Goal: Transaction & Acquisition: Purchase product/service

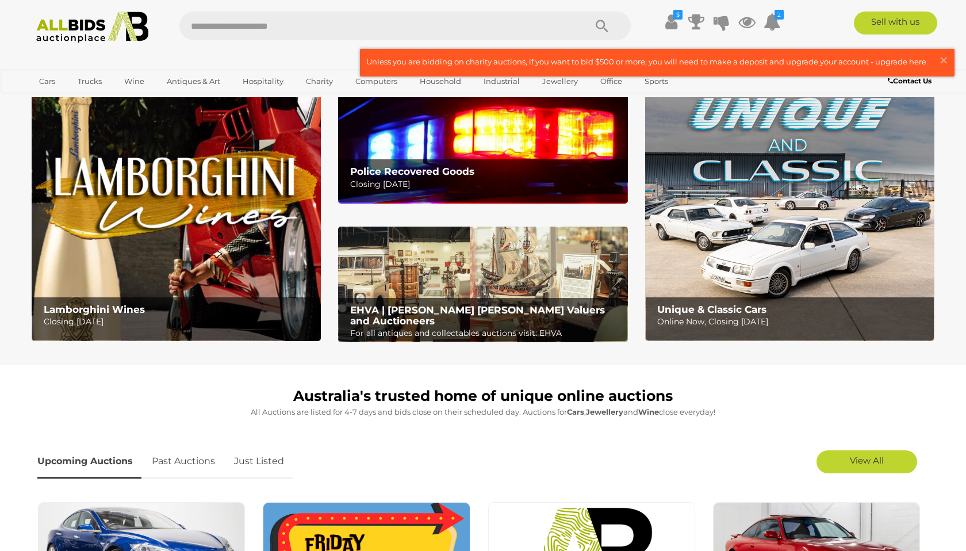
scroll to position [57, 0]
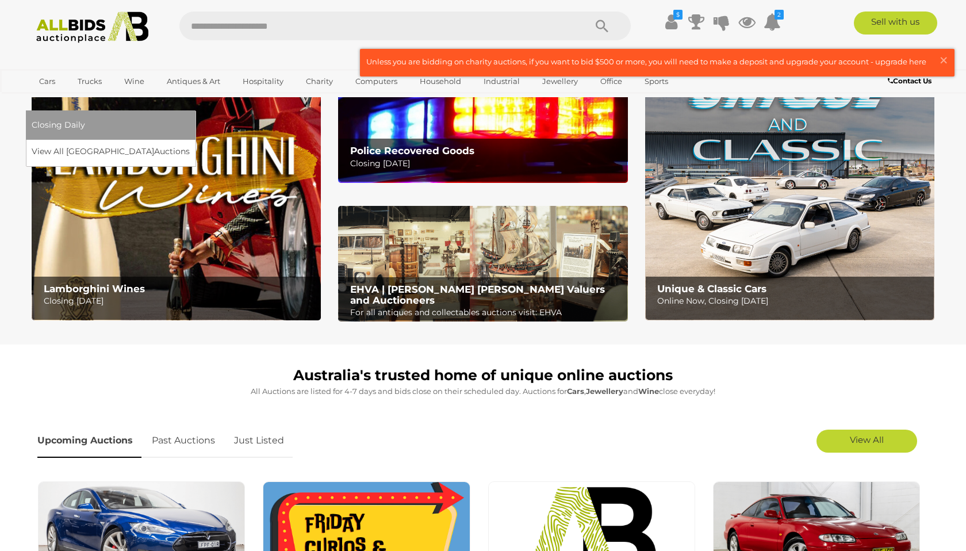
click at [85, 120] on span "Closing Daily" at bounding box center [58, 125] width 53 height 10
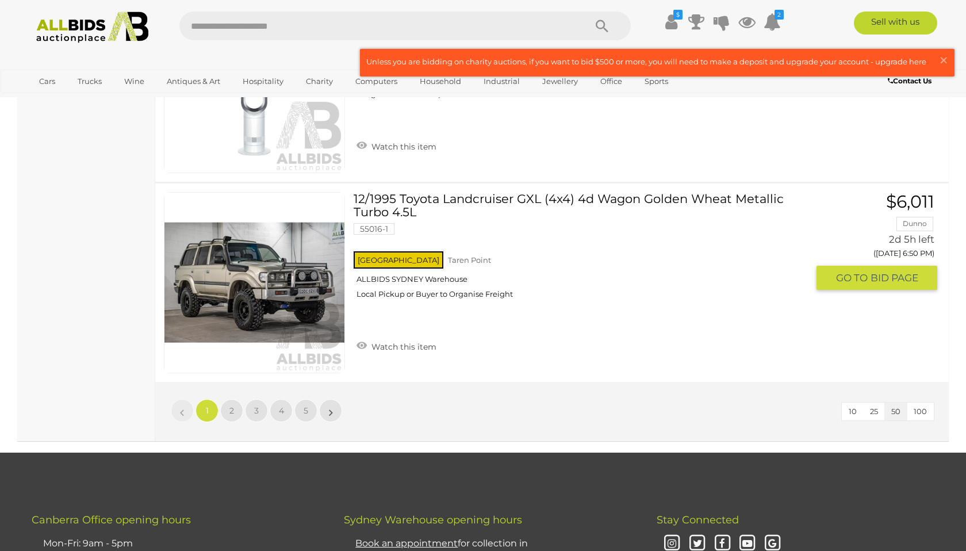
scroll to position [9832, 0]
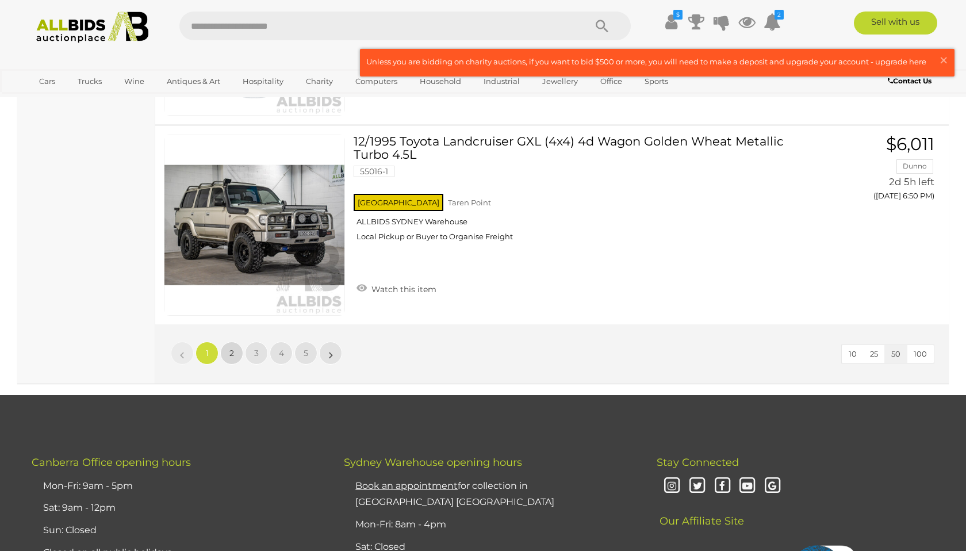
click at [228, 352] on link "2" at bounding box center [231, 353] width 23 height 23
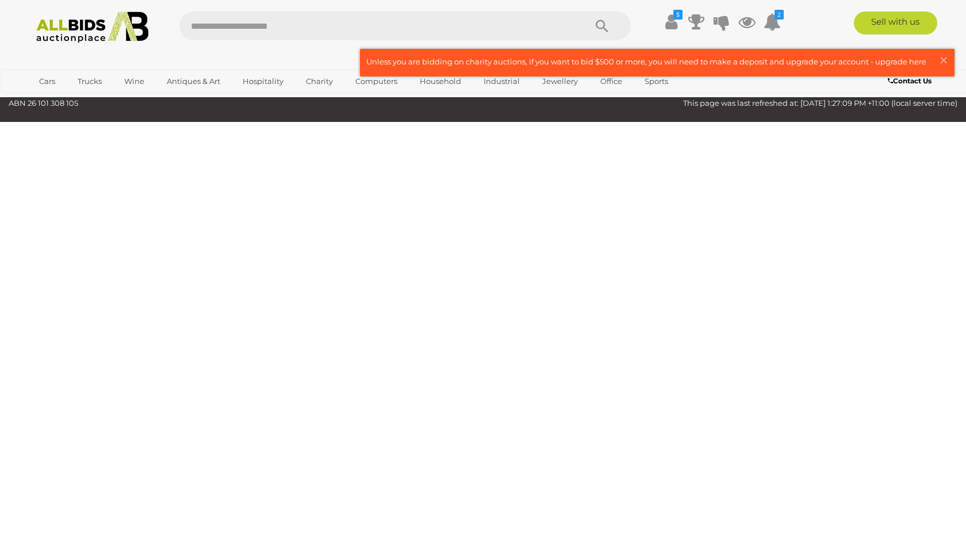
scroll to position [37, 0]
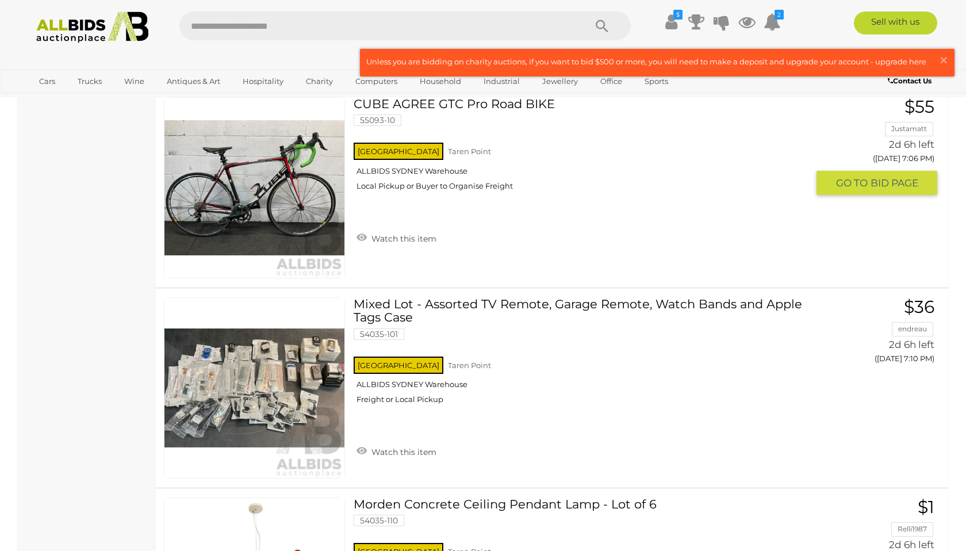
scroll to position [899, 0]
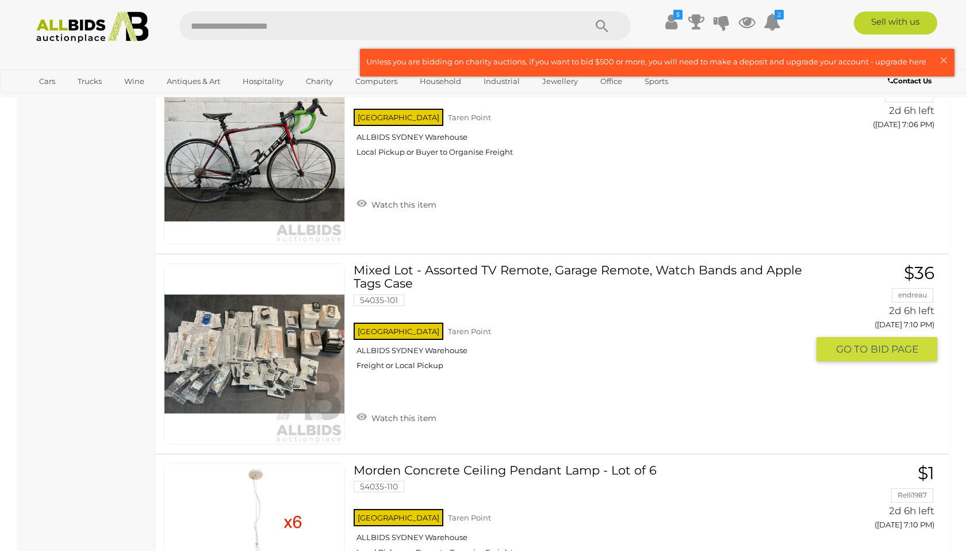
click at [393, 271] on link "Mixed Lot - Assorted TV Remote, Garage Remote, Watch Bands and Apple Tags Case …" at bounding box center [585, 321] width 446 height 116
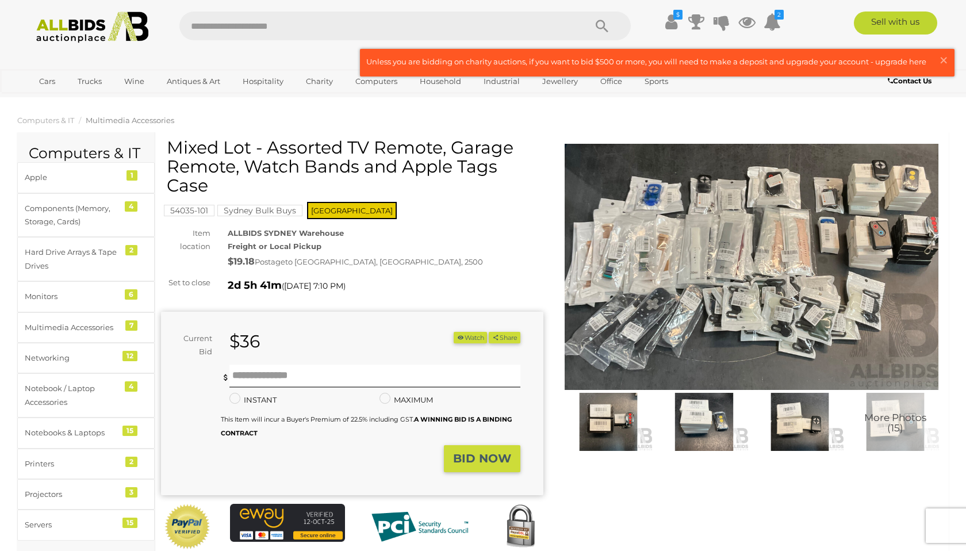
click at [627, 419] on img at bounding box center [608, 422] width 90 height 58
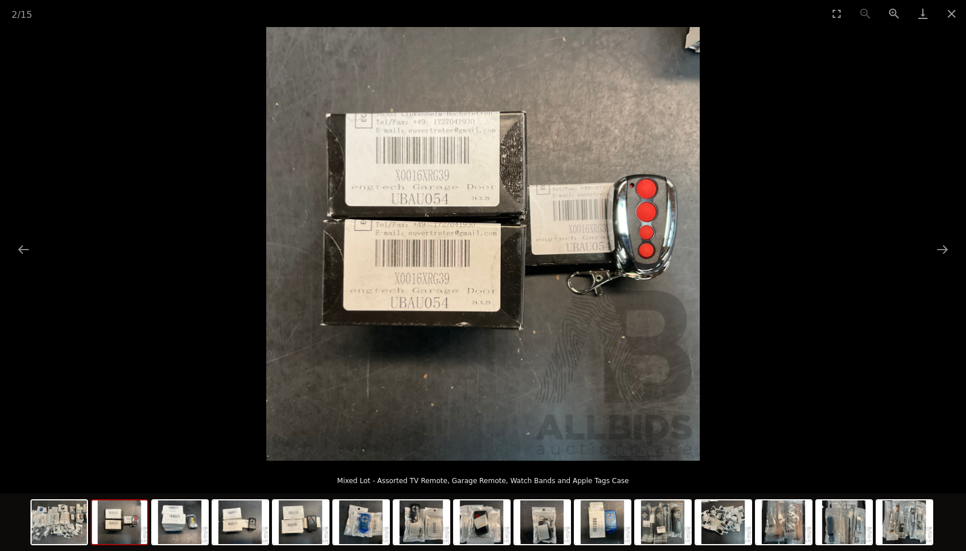
click at [125, 518] on img at bounding box center [119, 522] width 55 height 44
click at [126, 518] on img at bounding box center [119, 522] width 55 height 44
click at [202, 519] on img at bounding box center [179, 522] width 55 height 44
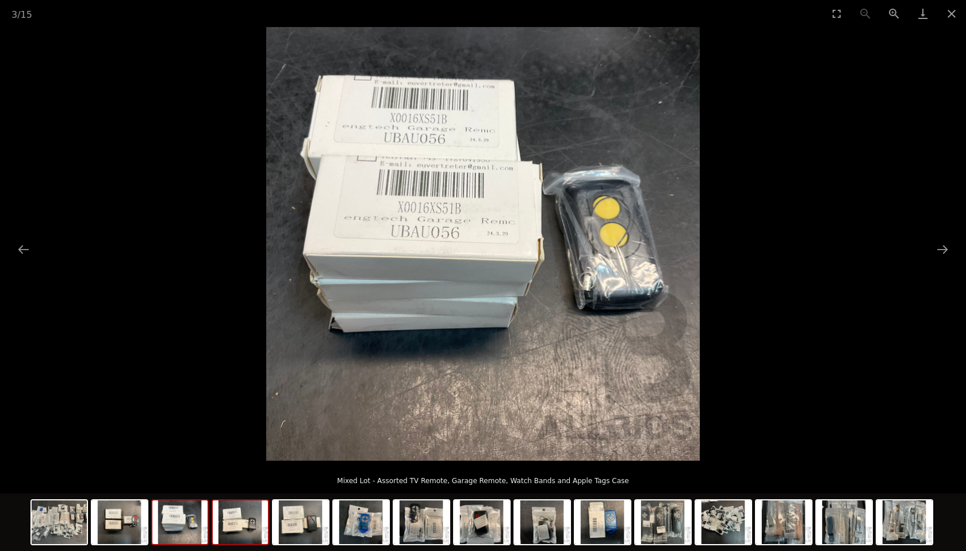
click at [224, 520] on img at bounding box center [240, 522] width 55 height 44
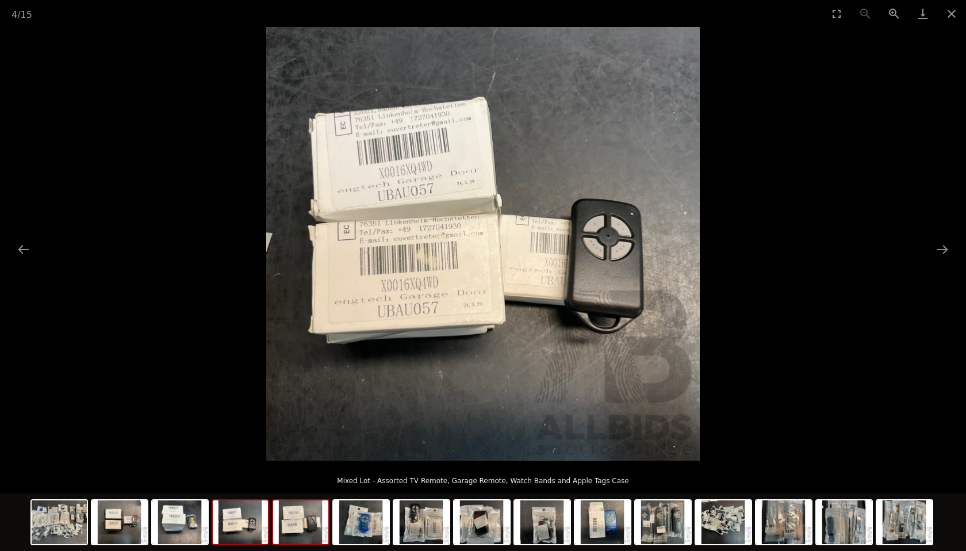
click at [306, 514] on img at bounding box center [300, 522] width 55 height 44
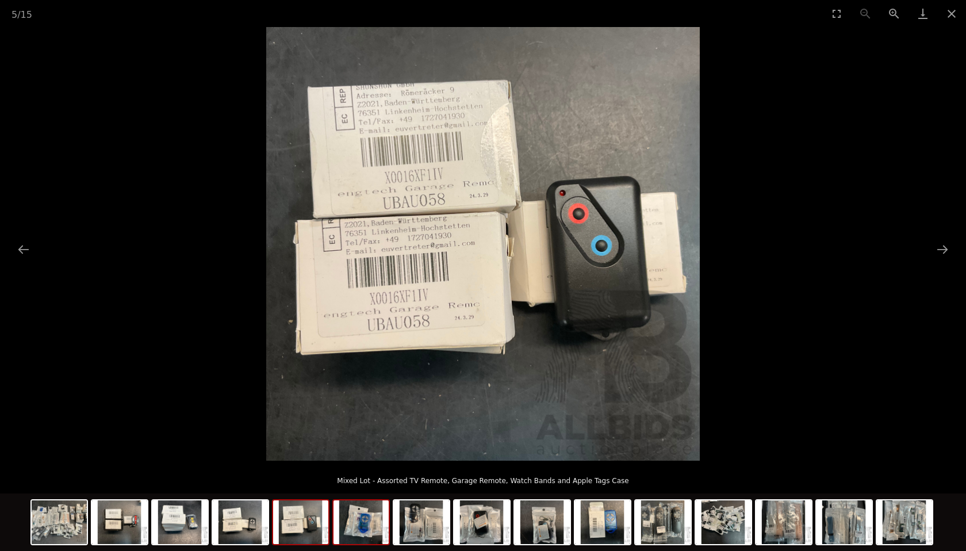
click at [379, 515] on img at bounding box center [360, 522] width 55 height 44
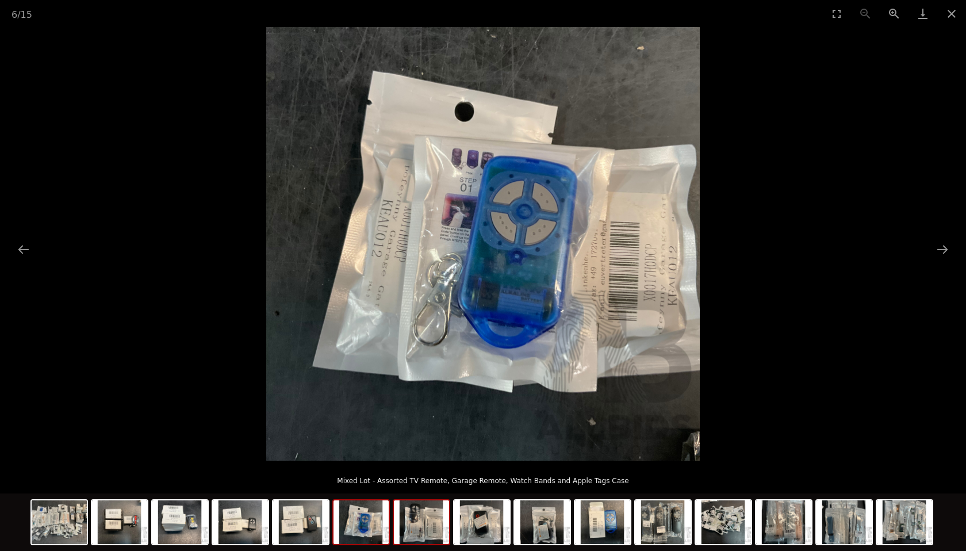
click at [428, 517] on img at bounding box center [421, 522] width 55 height 44
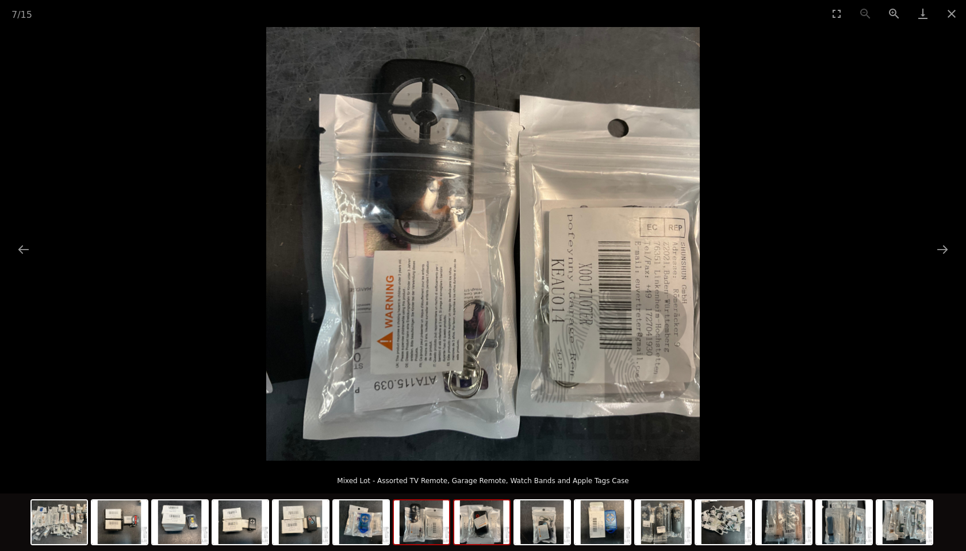
click at [488, 519] on img at bounding box center [481, 522] width 55 height 44
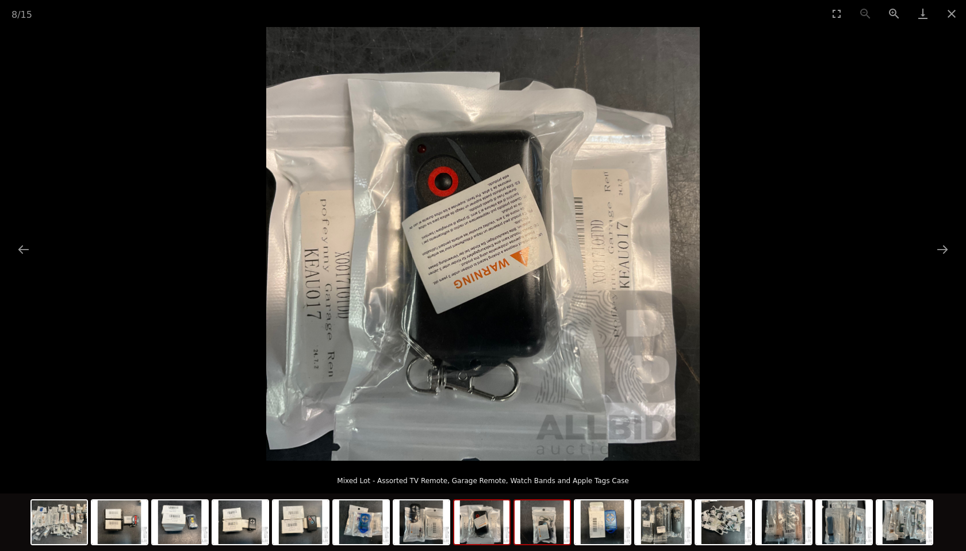
click at [545, 520] on img at bounding box center [542, 522] width 55 height 44
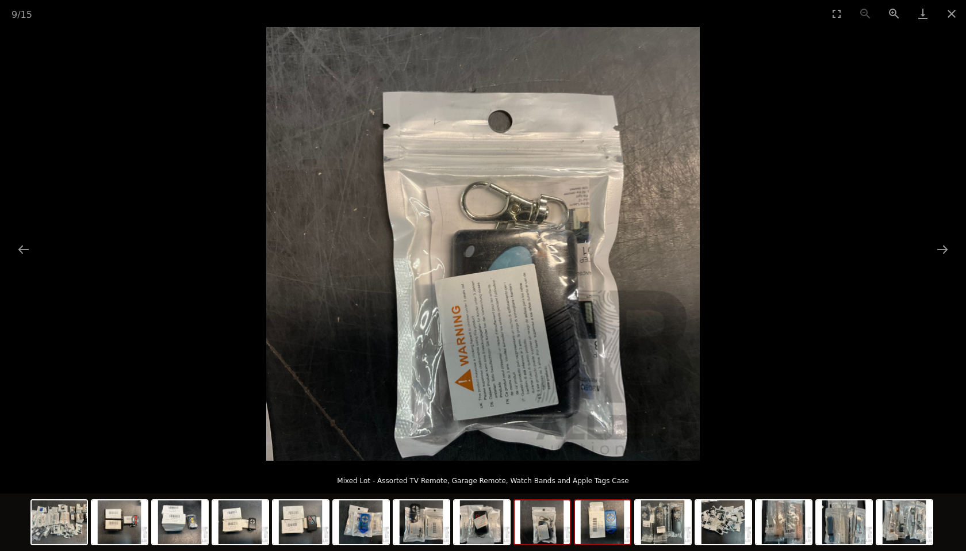
click at [617, 521] on img at bounding box center [602, 522] width 55 height 44
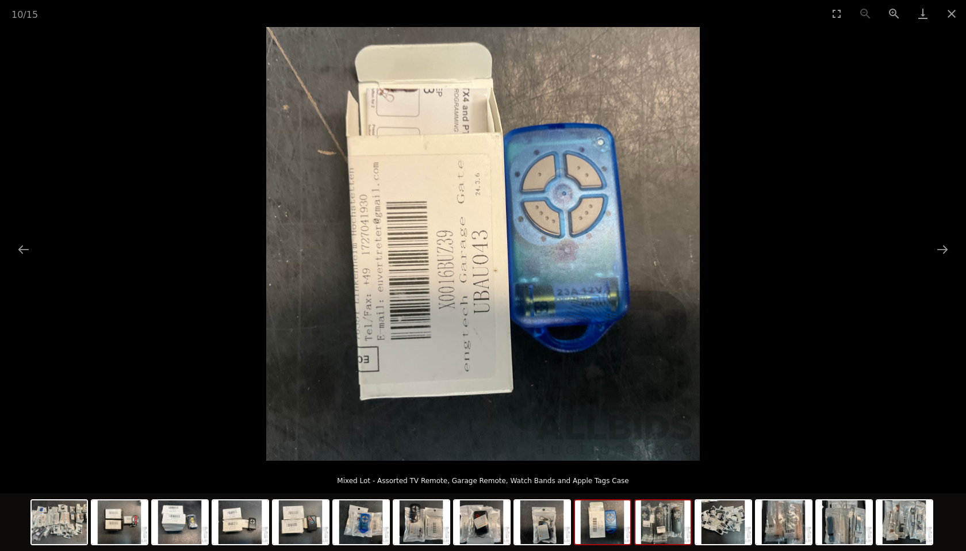
click at [661, 521] on img at bounding box center [662, 522] width 55 height 44
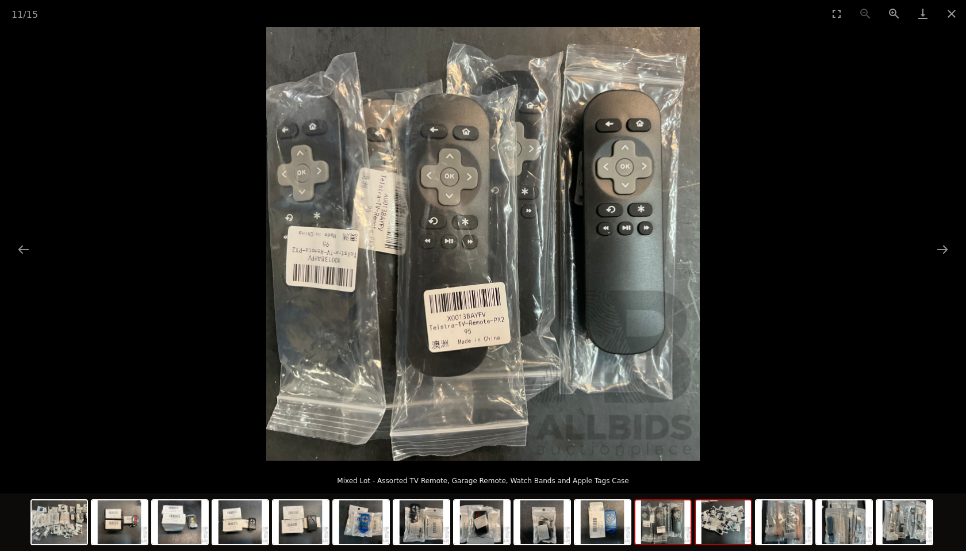
click at [714, 520] on img at bounding box center [723, 522] width 55 height 44
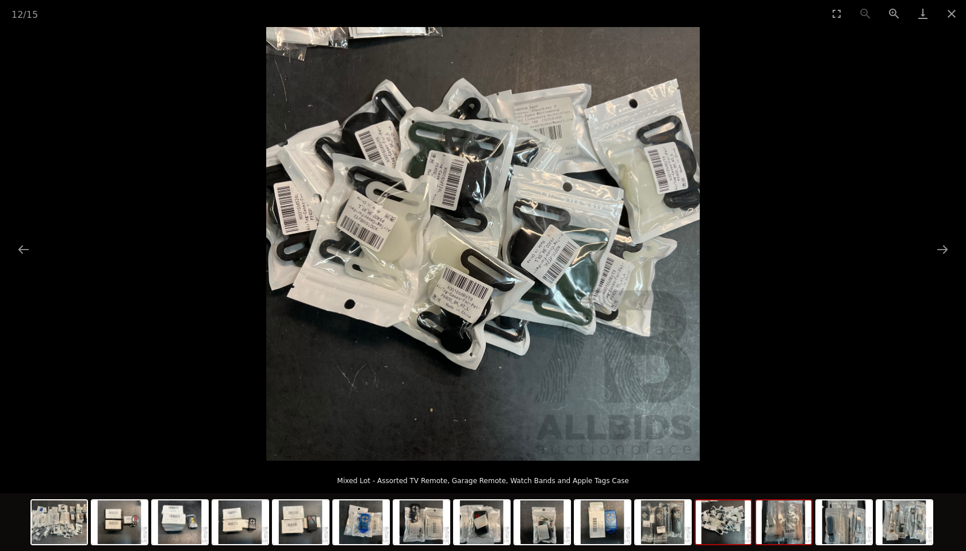
click at [783, 519] on img at bounding box center [783, 522] width 55 height 44
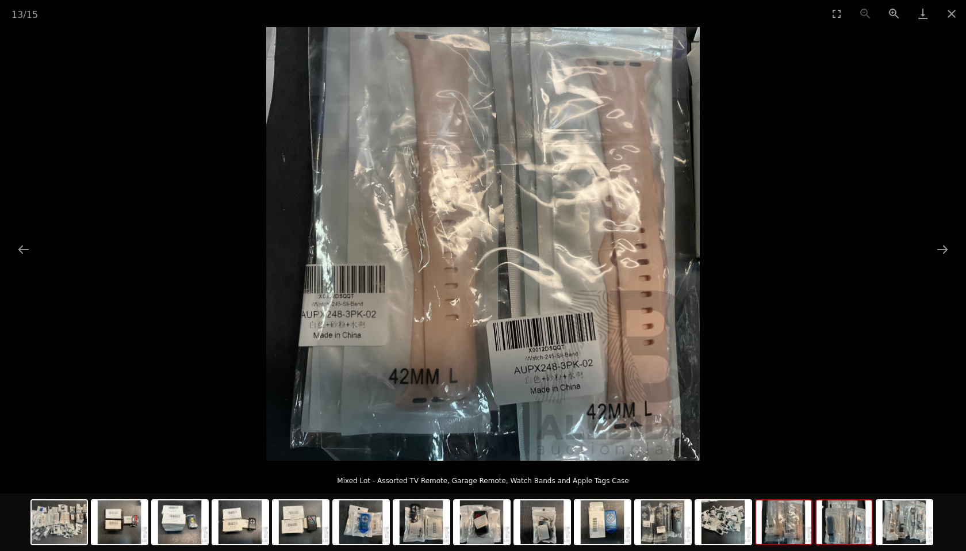
click at [838, 519] on img at bounding box center [843, 522] width 55 height 44
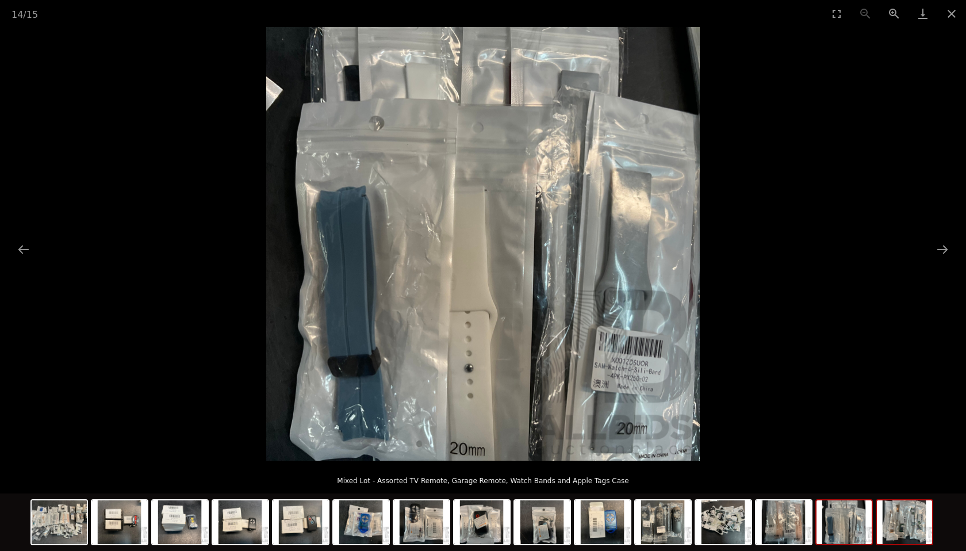
click at [902, 519] on img at bounding box center [904, 522] width 55 height 44
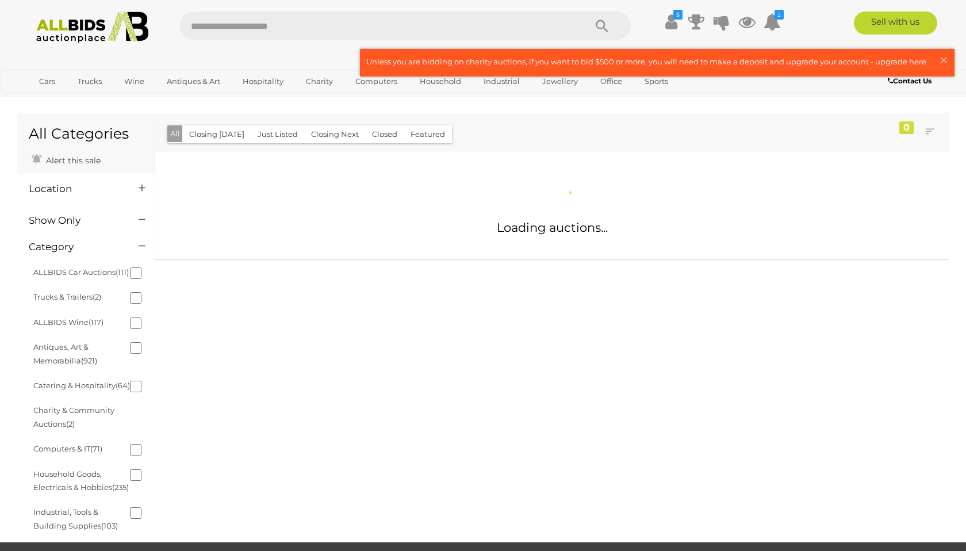
scroll to position [520, 0]
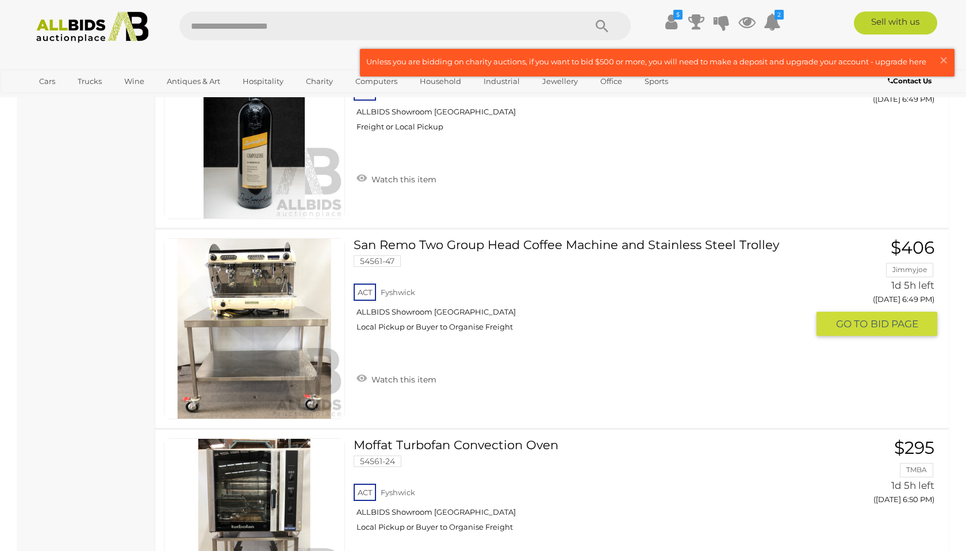
scroll to position [1113, 0]
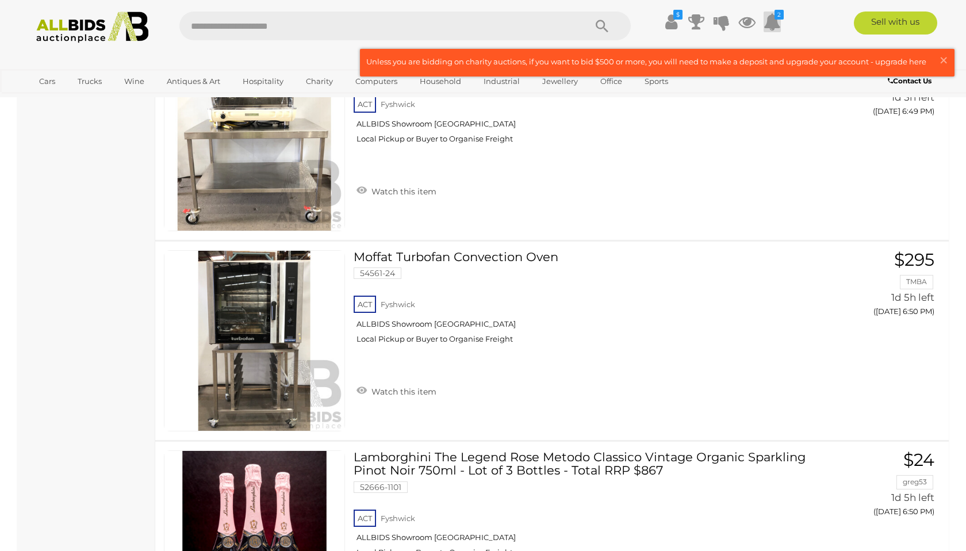
click at [769, 23] on icon at bounding box center [772, 21] width 17 height 21
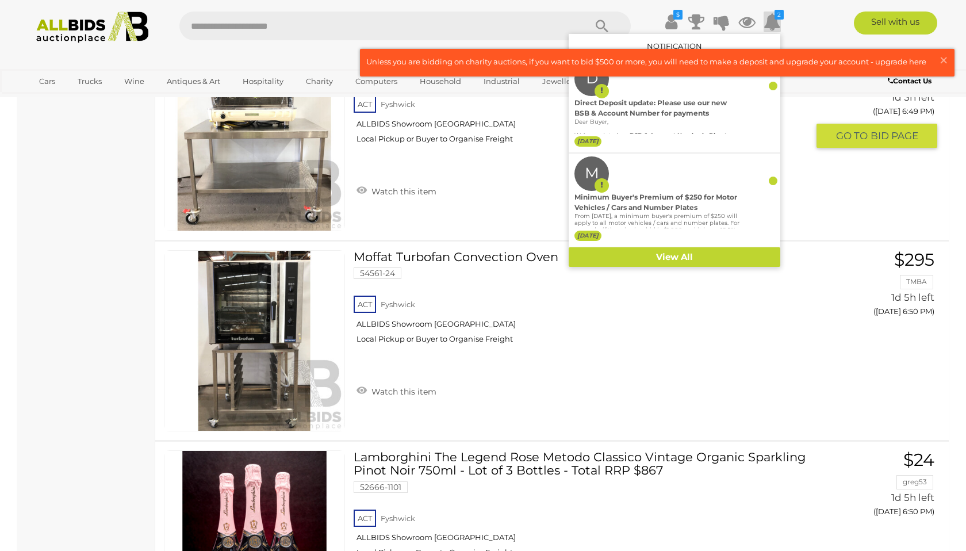
click at [517, 200] on div "San Remo Two Group Head Coffee Machine and Stainless Steel Trolley 54561-47 ACT…" at bounding box center [585, 127] width 463 height 154
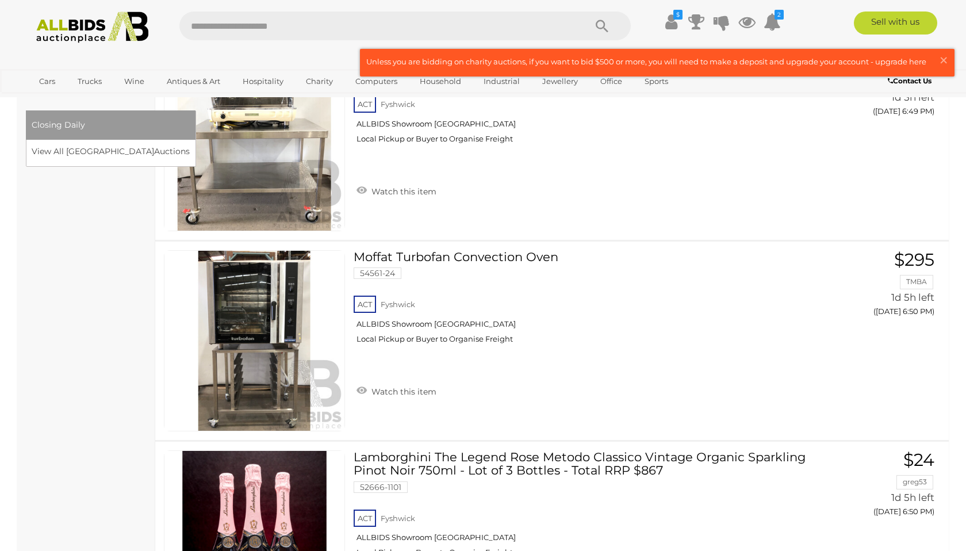
click at [85, 120] on span "Closing Daily" at bounding box center [58, 125] width 53 height 10
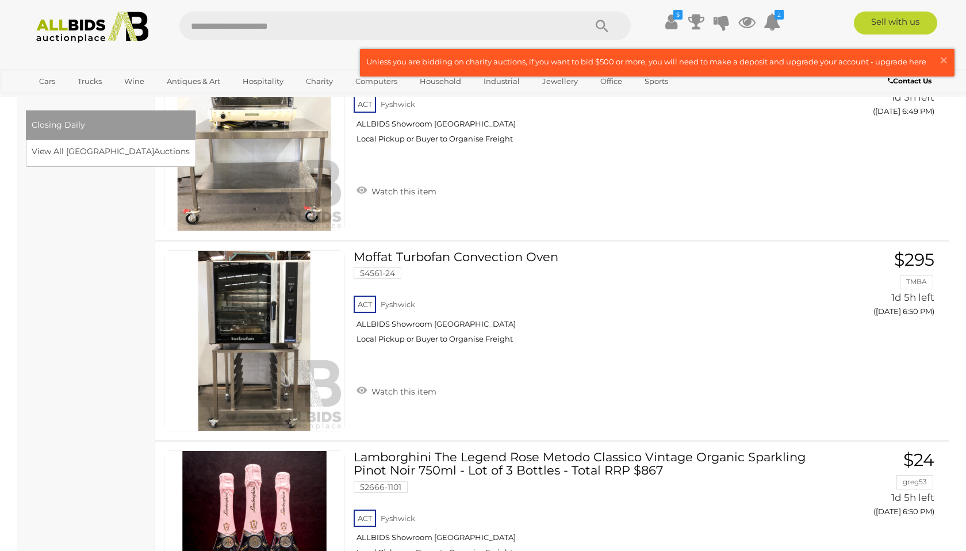
click at [128, 91] on link "[GEOGRAPHIC_DATA]" at bounding box center [80, 100] width 97 height 19
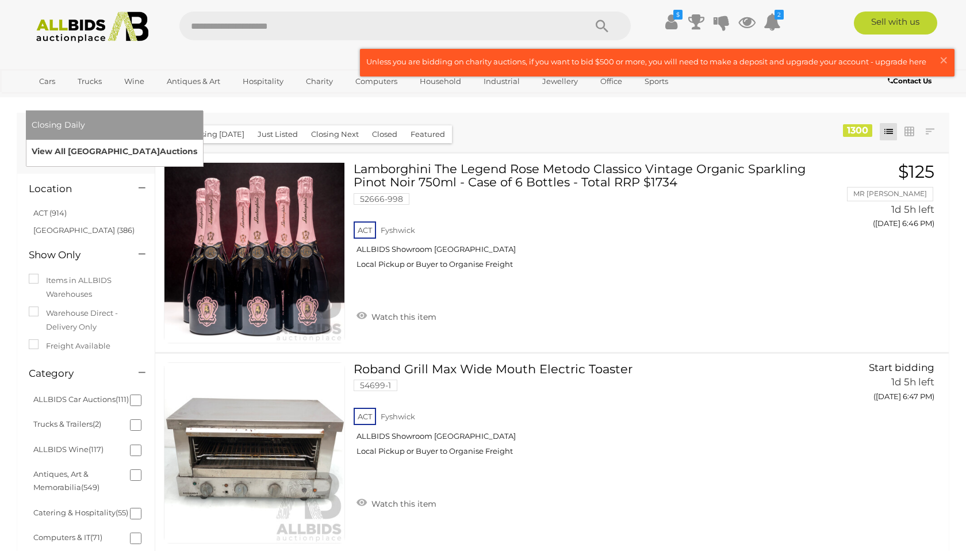
click at [197, 143] on link "View All Sydney Auctions" at bounding box center [115, 152] width 166 height 18
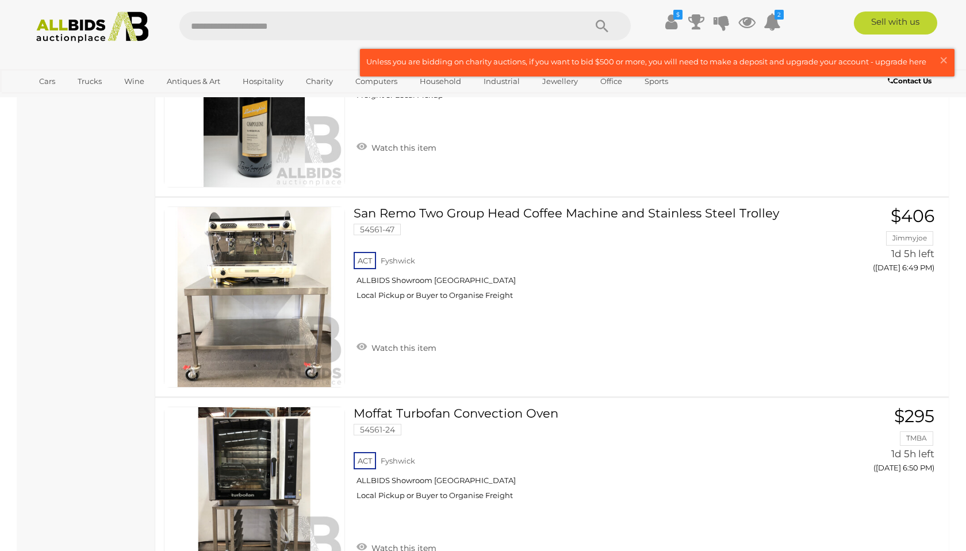
scroll to position [920, 0]
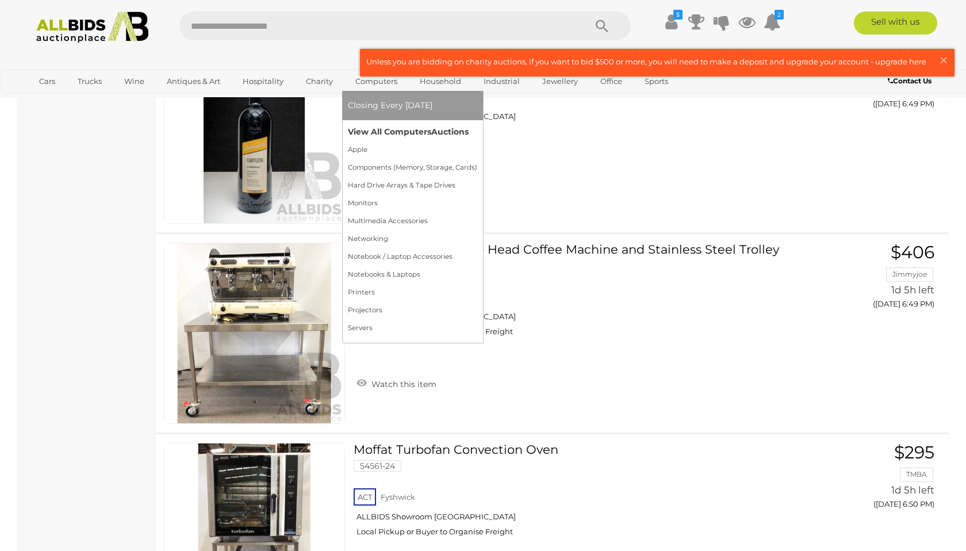
click at [381, 129] on link "View All Computers Auctions" at bounding box center [412, 132] width 129 height 18
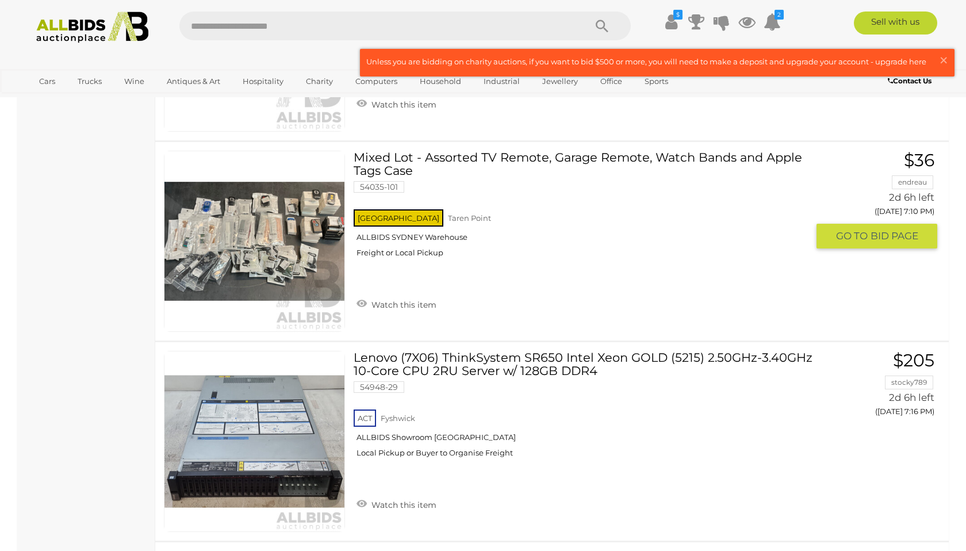
scroll to position [3103, 0]
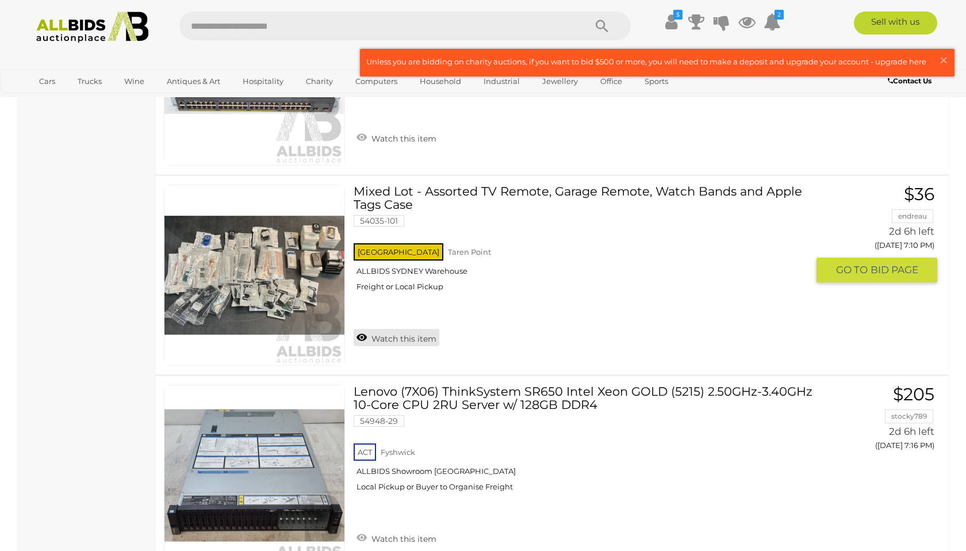
click at [404, 342] on link "Watch this item" at bounding box center [397, 337] width 86 height 17
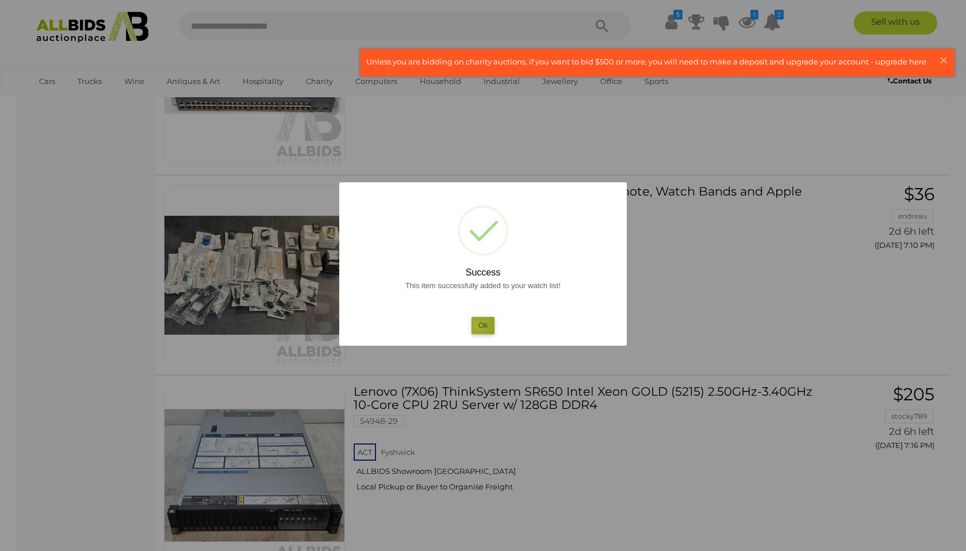
click at [477, 326] on button "Ok" at bounding box center [483, 325] width 24 height 17
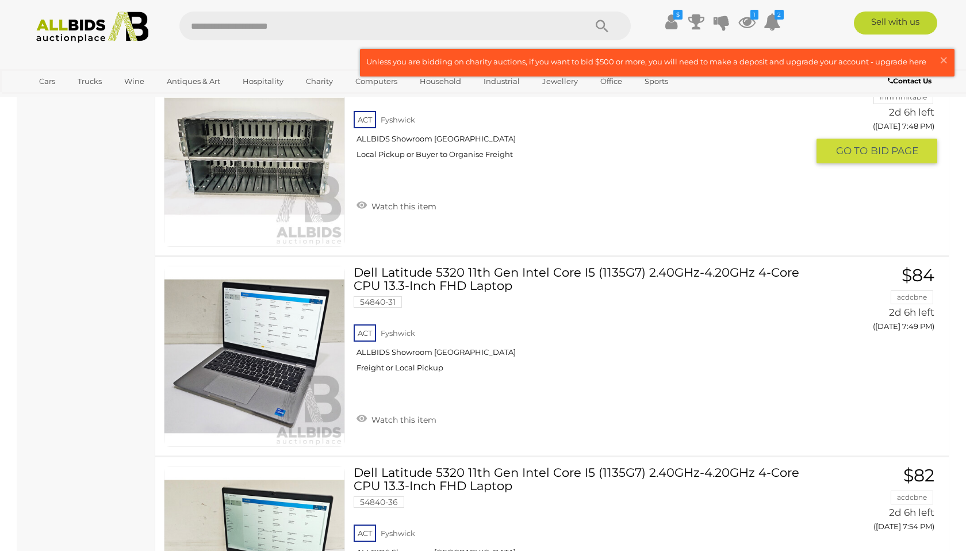
scroll to position [6668, 0]
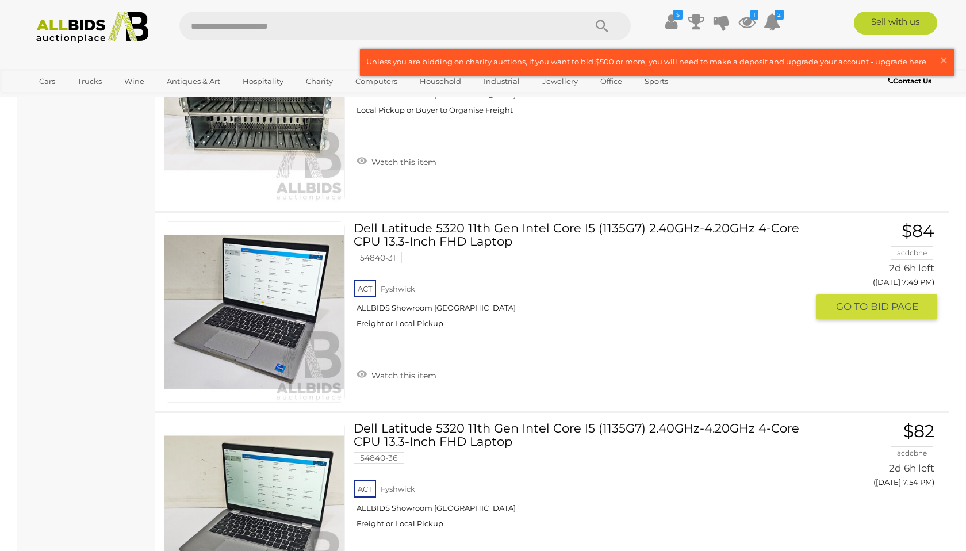
click at [424, 373] on link "Watch this item" at bounding box center [397, 374] width 86 height 17
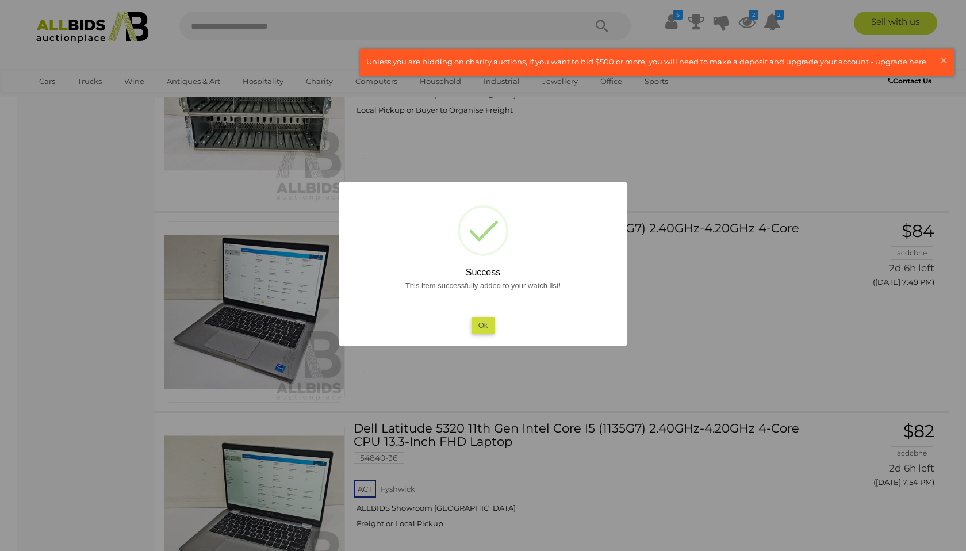
click at [485, 324] on button "Ok" at bounding box center [483, 325] width 24 height 17
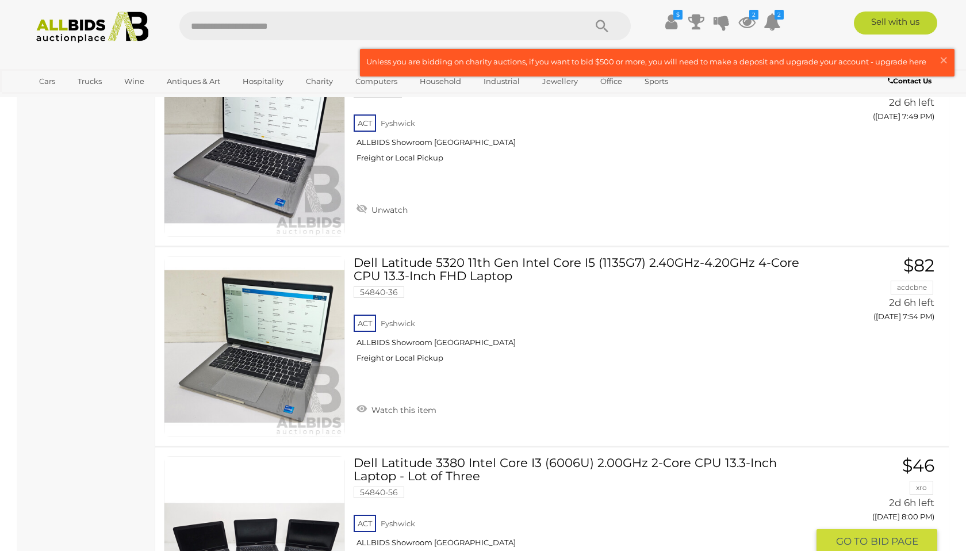
scroll to position [6840, 0]
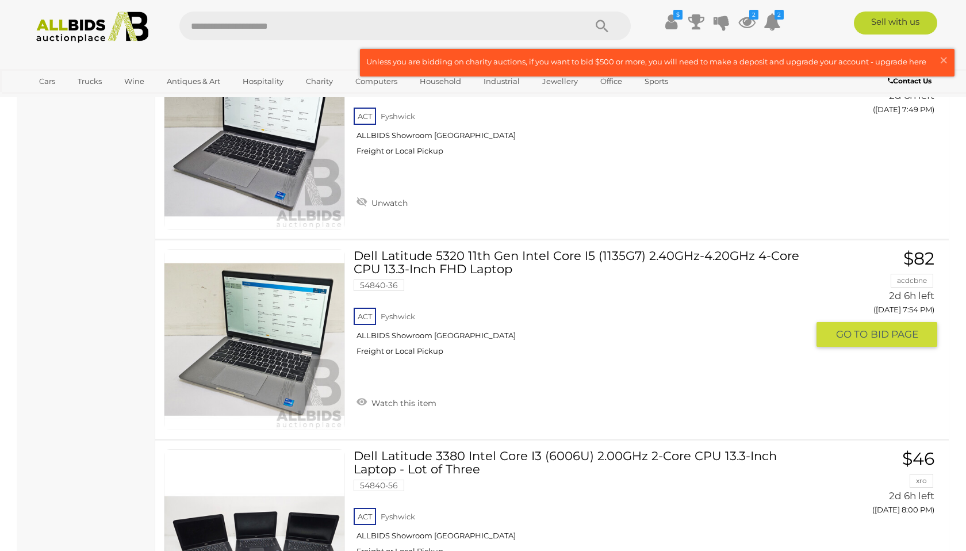
click at [406, 405] on link "Watch this item" at bounding box center [397, 401] width 86 height 17
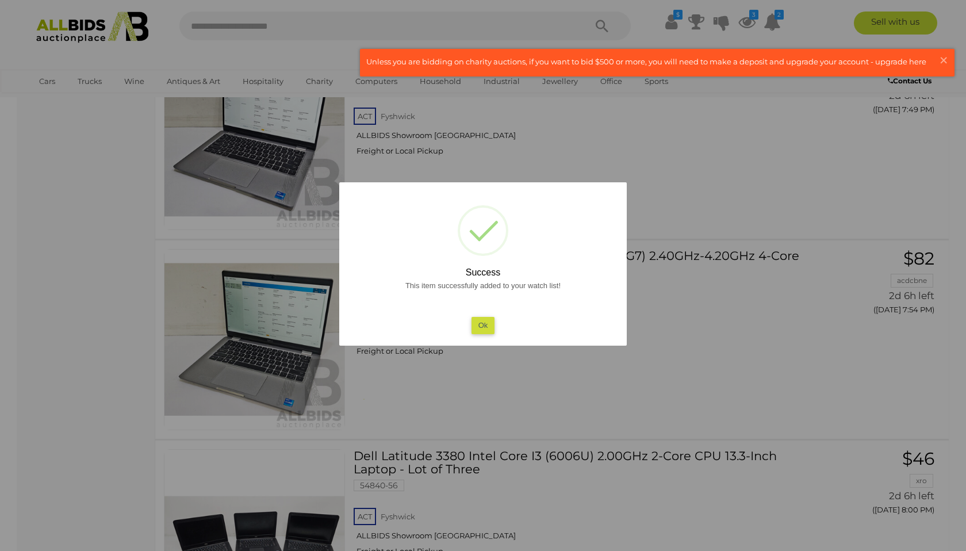
click at [488, 327] on button "Ok" at bounding box center [483, 325] width 24 height 17
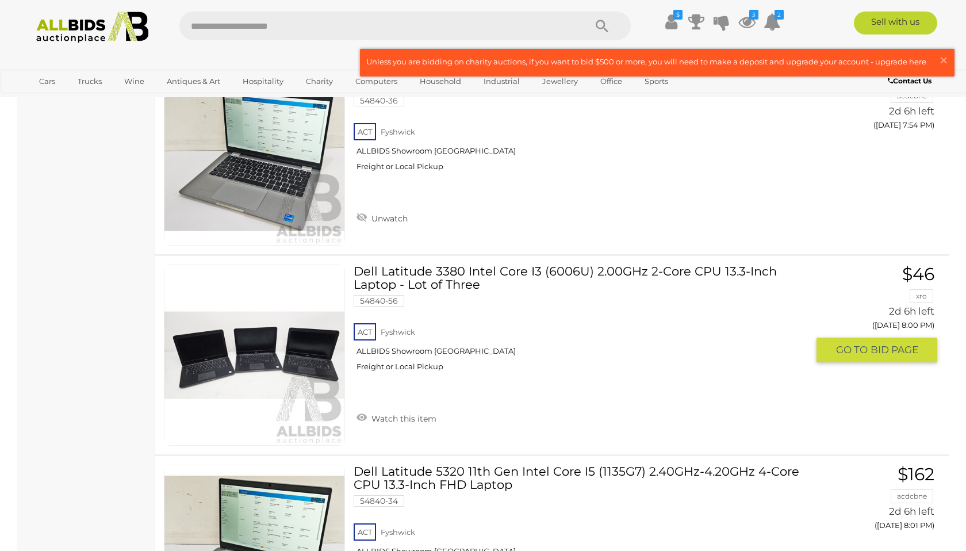
scroll to position [7070, 0]
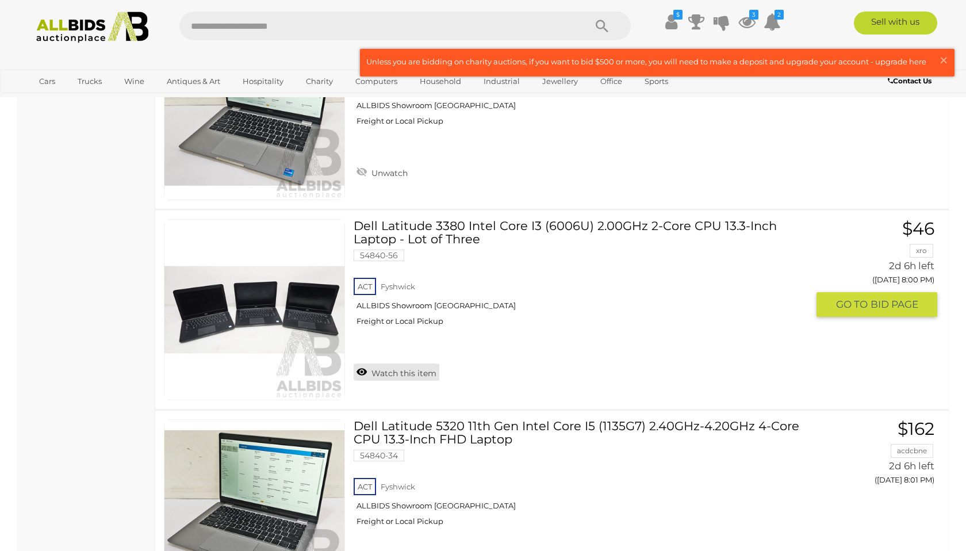
click at [409, 373] on link "Watch this item" at bounding box center [397, 371] width 86 height 17
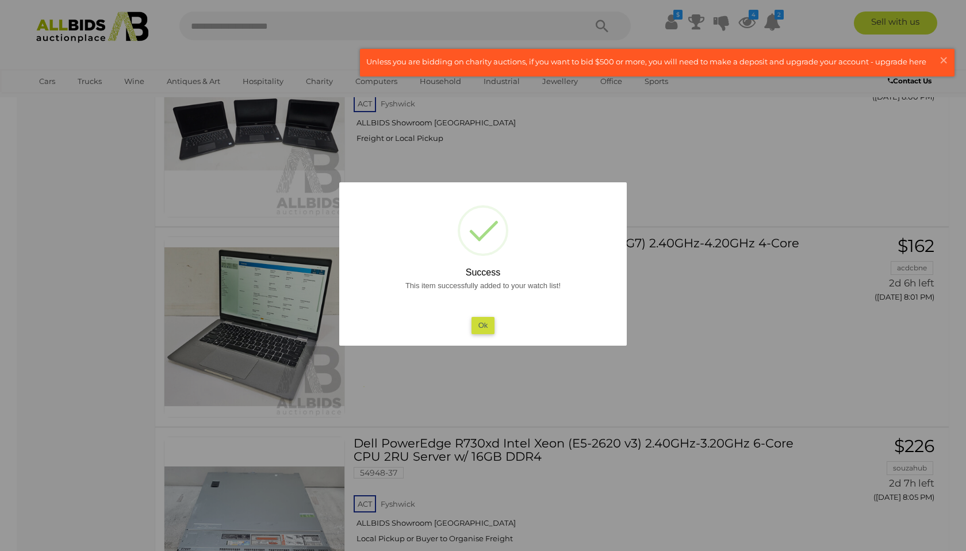
scroll to position [7358, 0]
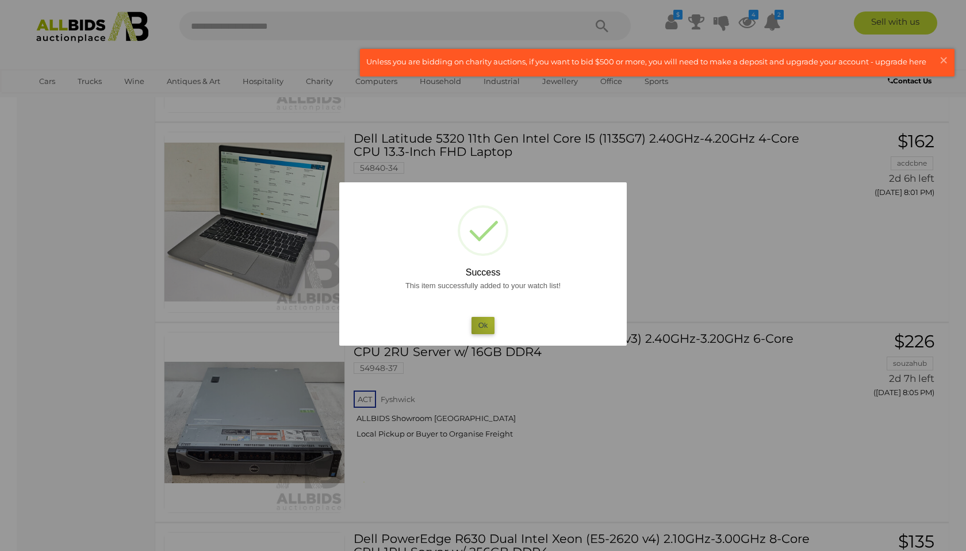
click at [491, 321] on button "Ok" at bounding box center [483, 325] width 24 height 17
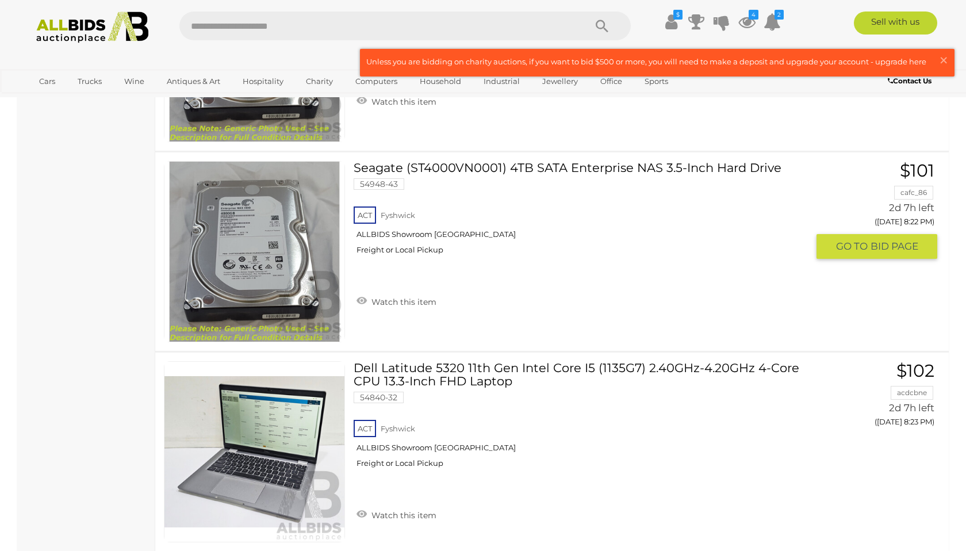
scroll to position [8853, 0]
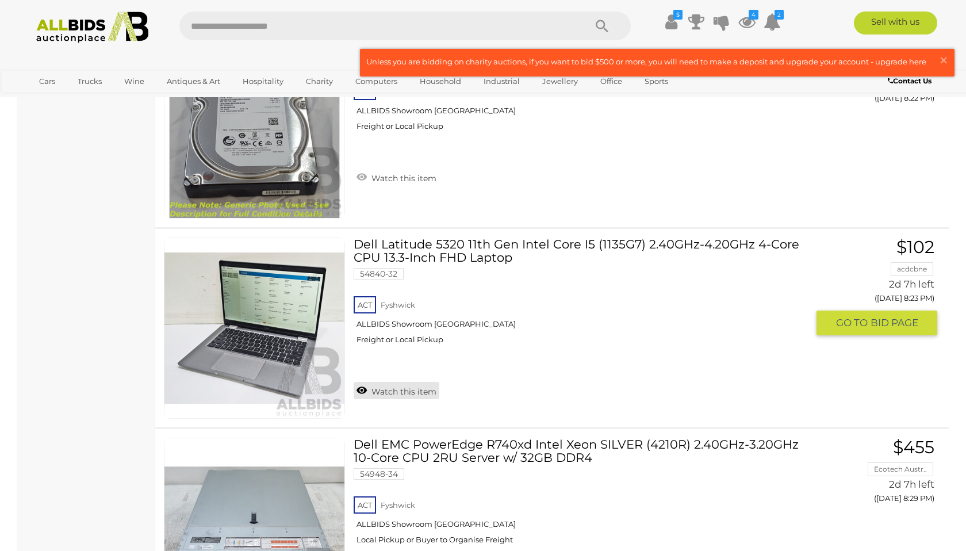
click at [408, 392] on link "Watch this item" at bounding box center [397, 390] width 86 height 17
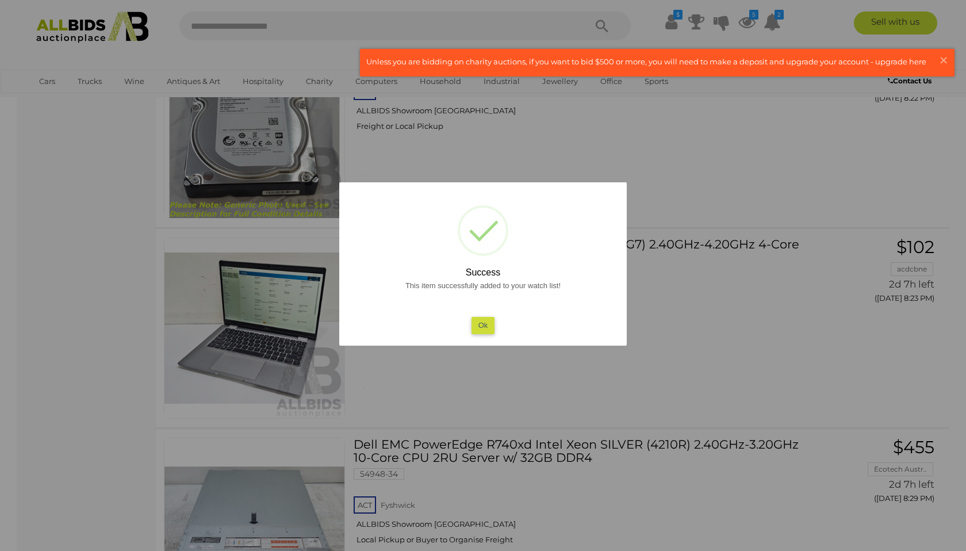
click at [484, 323] on button "Ok" at bounding box center [483, 325] width 24 height 17
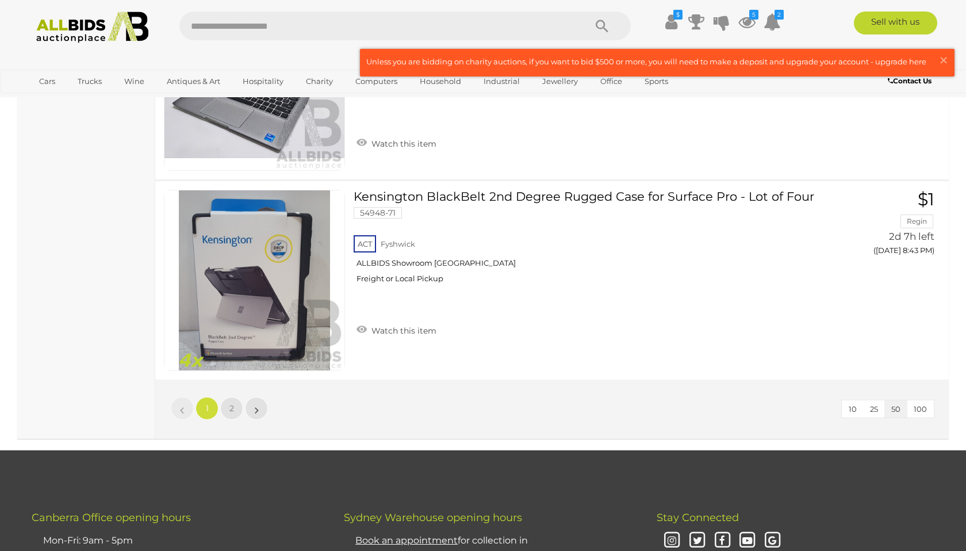
scroll to position [9945, 0]
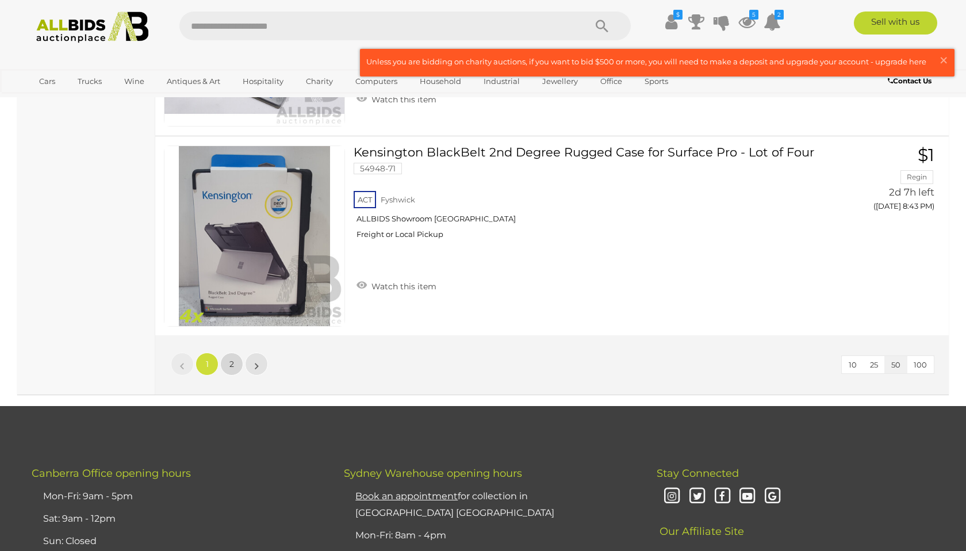
click at [227, 365] on link "2" at bounding box center [231, 363] width 23 height 23
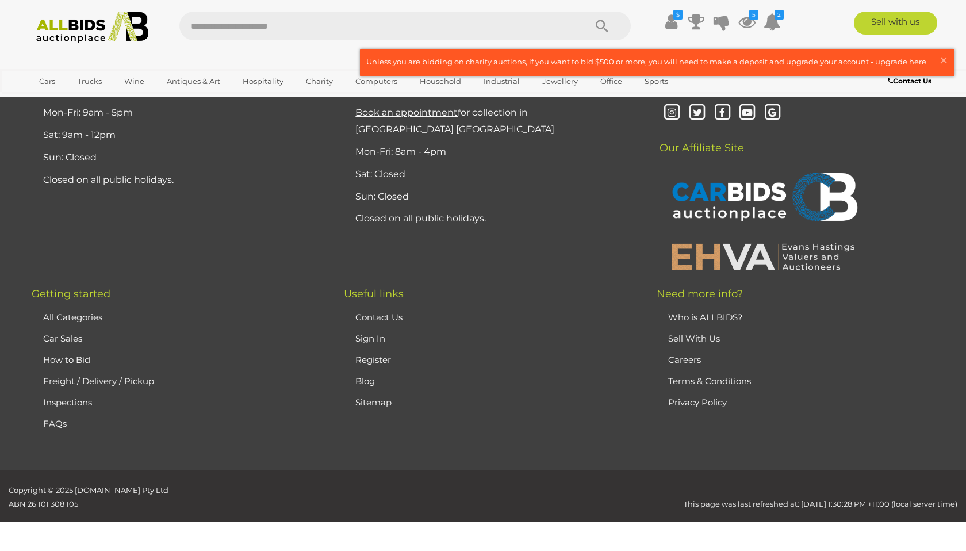
scroll to position [160, 0]
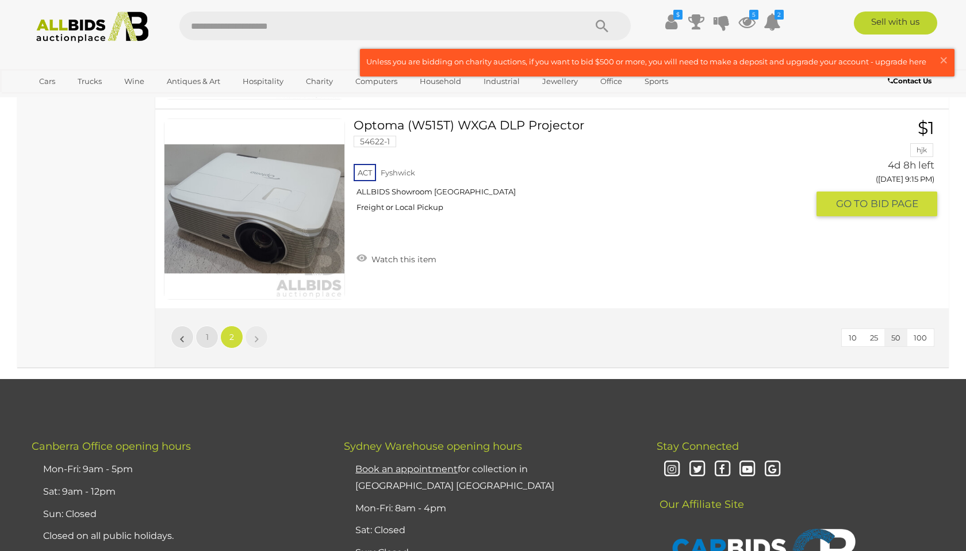
scroll to position [3840, 0]
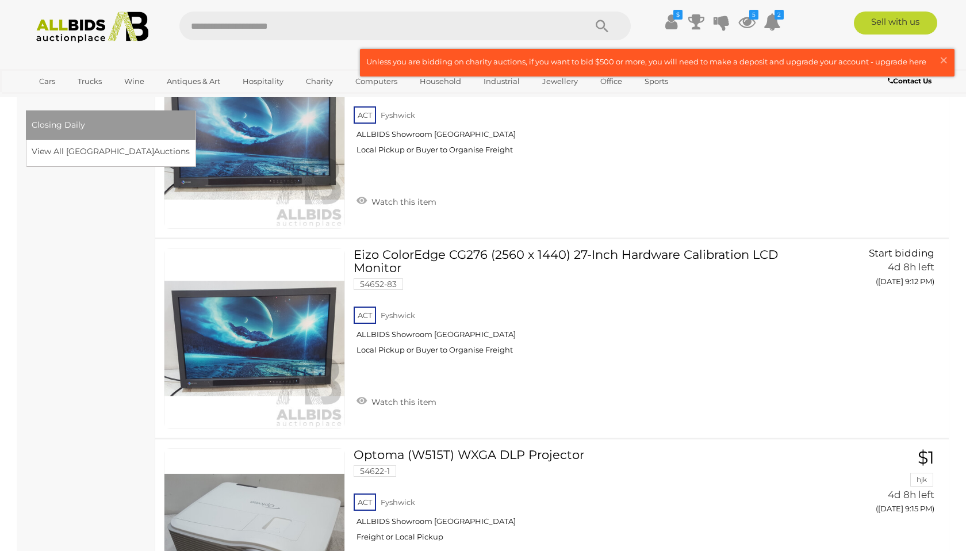
click at [85, 120] on span "Closing Daily" at bounding box center [58, 125] width 53 height 10
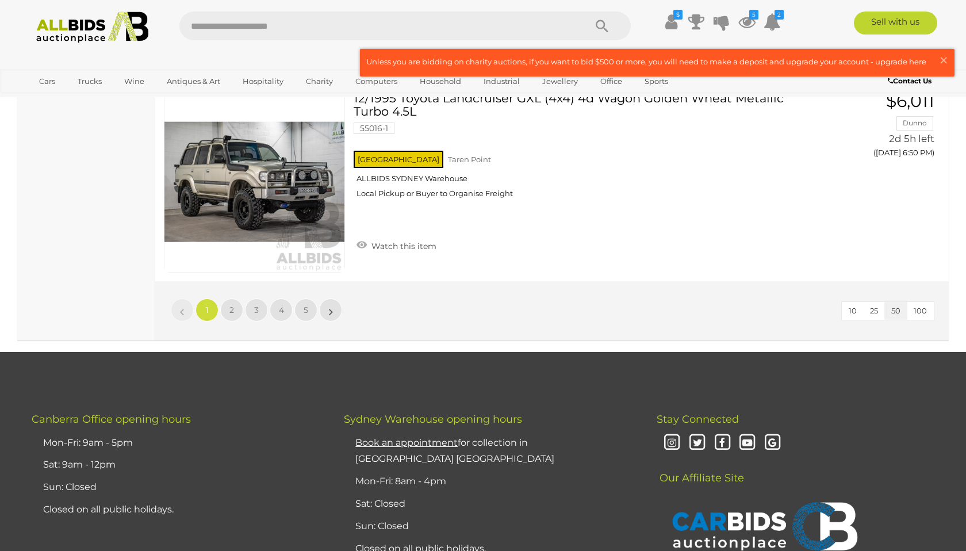
scroll to position [9889, 0]
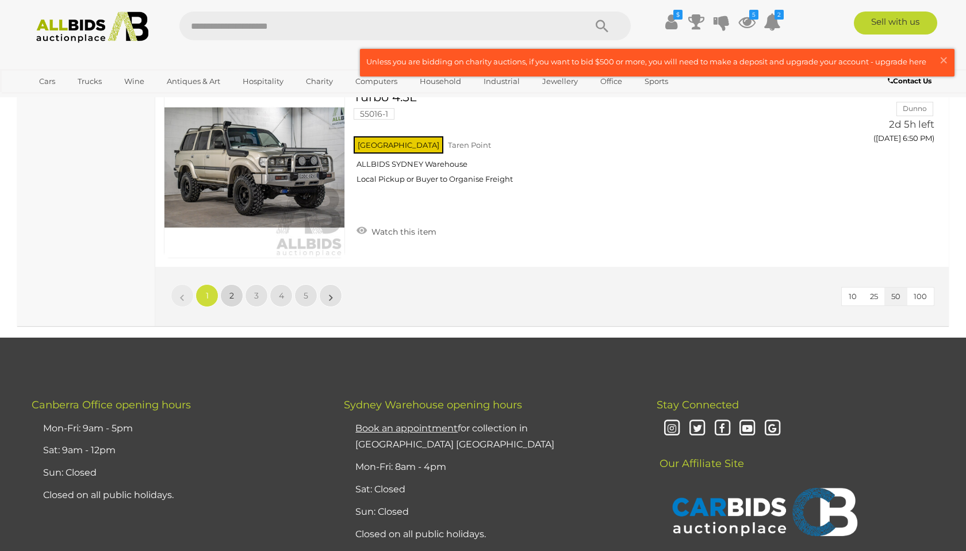
click at [232, 298] on span "2" at bounding box center [231, 295] width 5 height 10
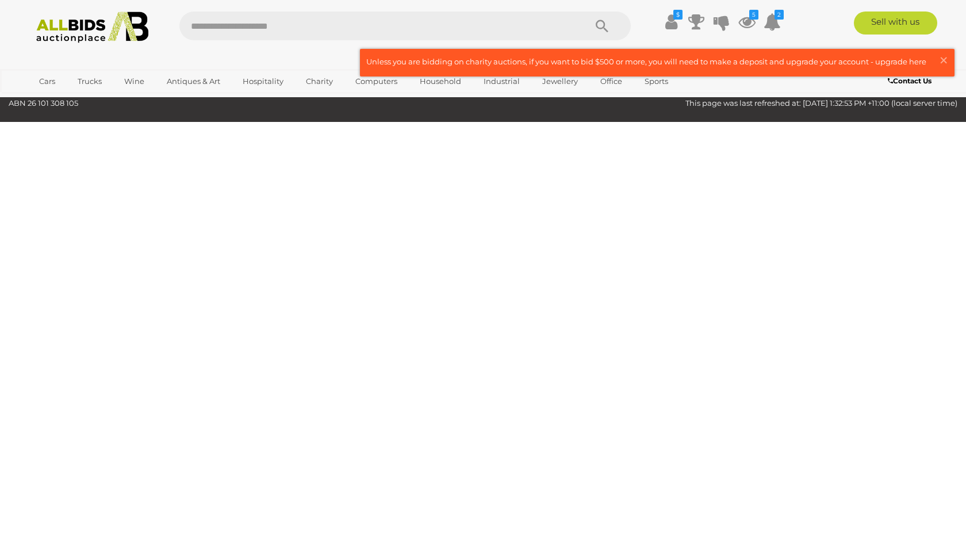
scroll to position [37, 0]
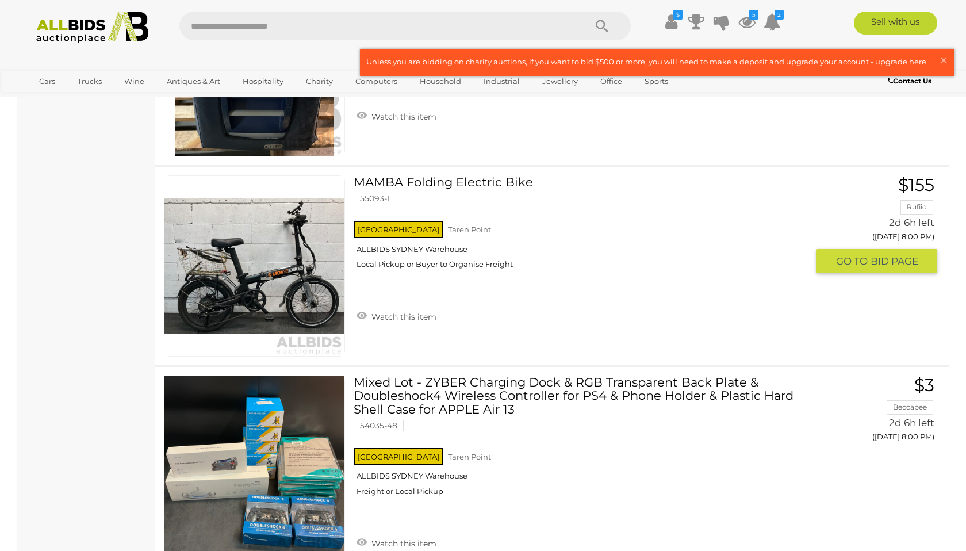
scroll to position [6498, 0]
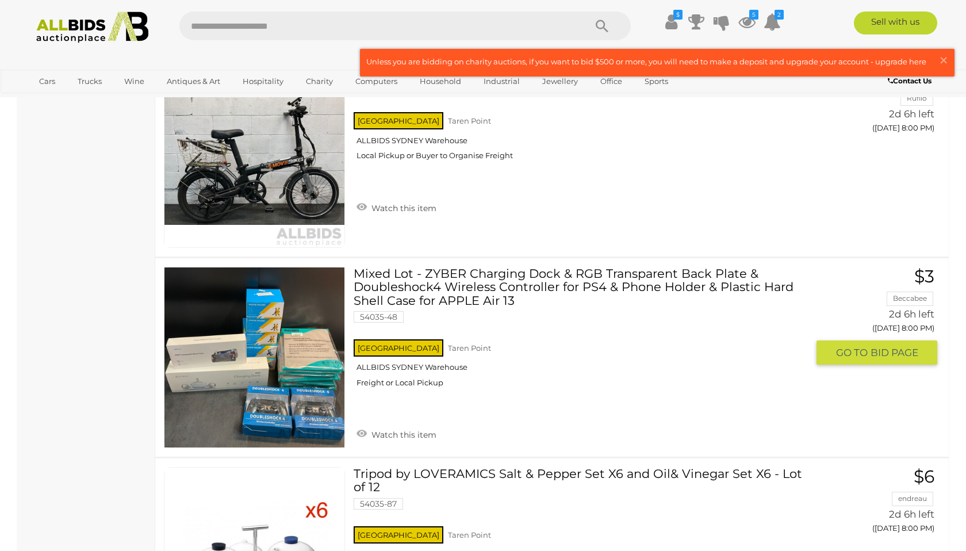
click at [477, 270] on link "Mixed Lot - ZYBER Charging Dock & RGB Transparent Back Plate & Doubleshock4 Wir…" at bounding box center [585, 331] width 446 height 129
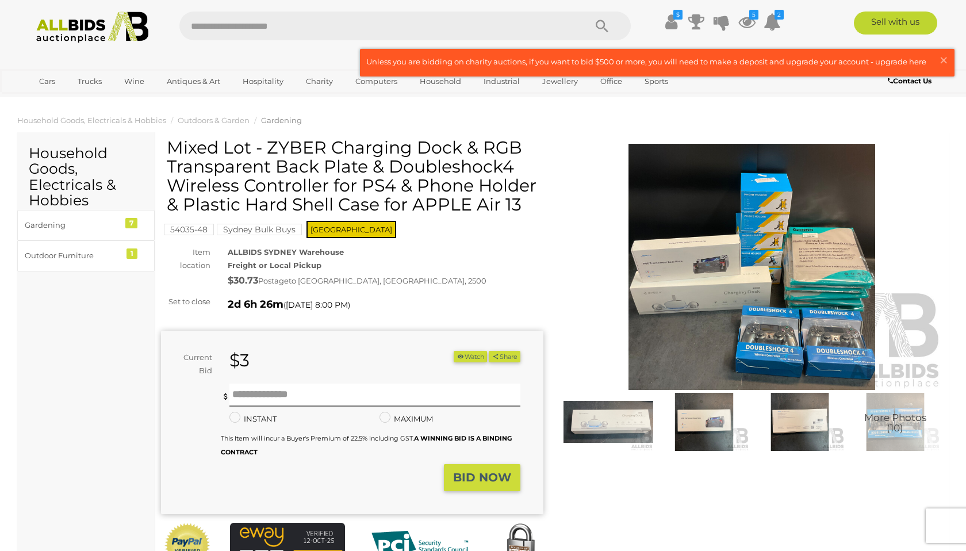
click at [603, 427] on img at bounding box center [608, 422] width 90 height 58
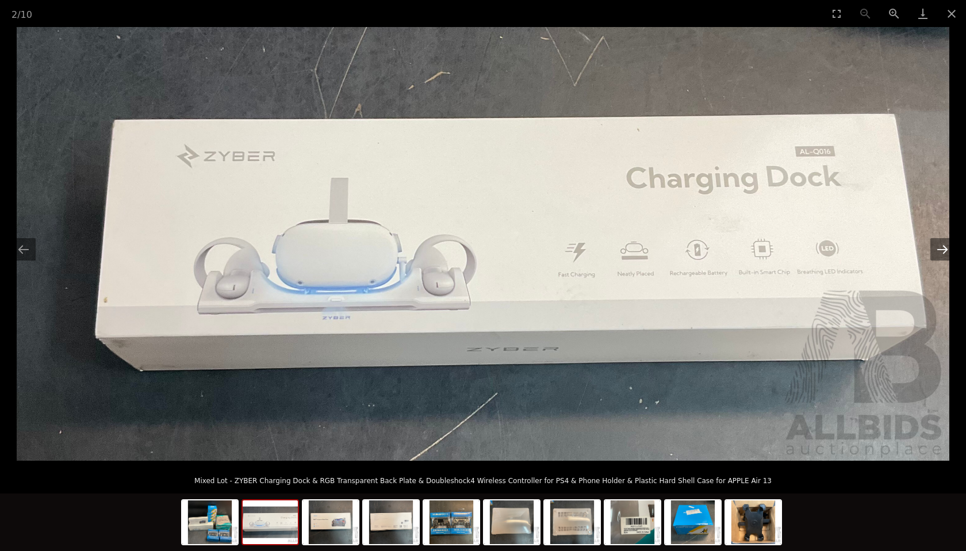
click at [934, 251] on button "Next slide" at bounding box center [942, 249] width 24 height 22
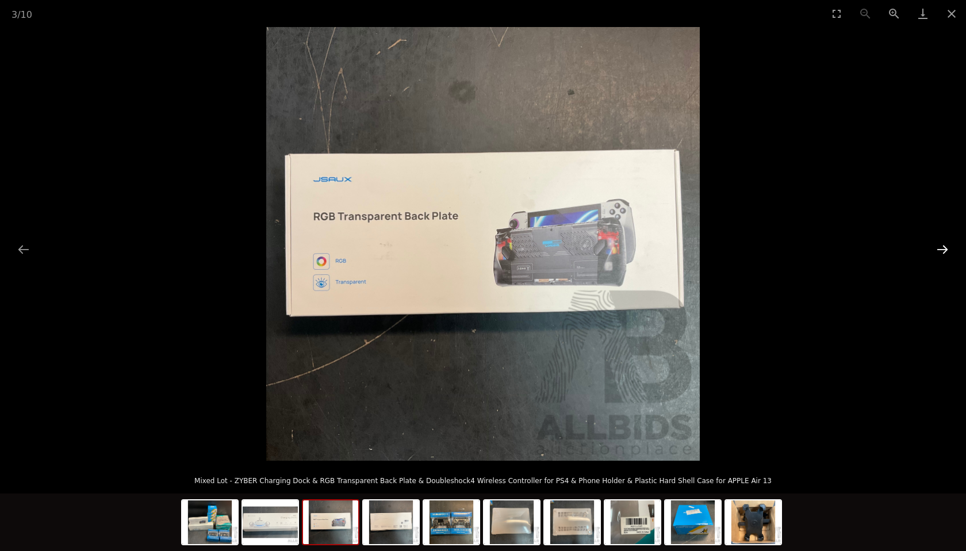
click at [934, 251] on button "Next slide" at bounding box center [942, 249] width 24 height 22
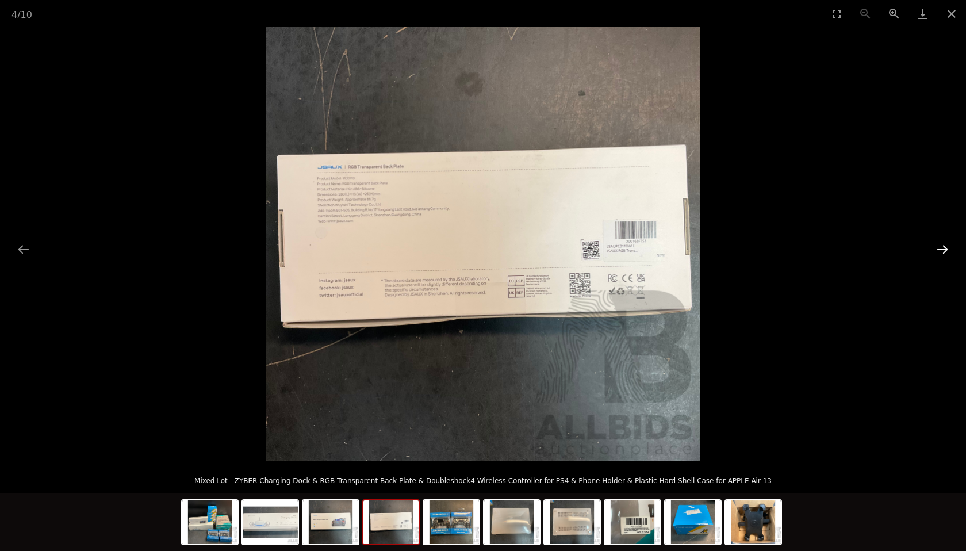
click at [934, 251] on button "Next slide" at bounding box center [942, 249] width 24 height 22
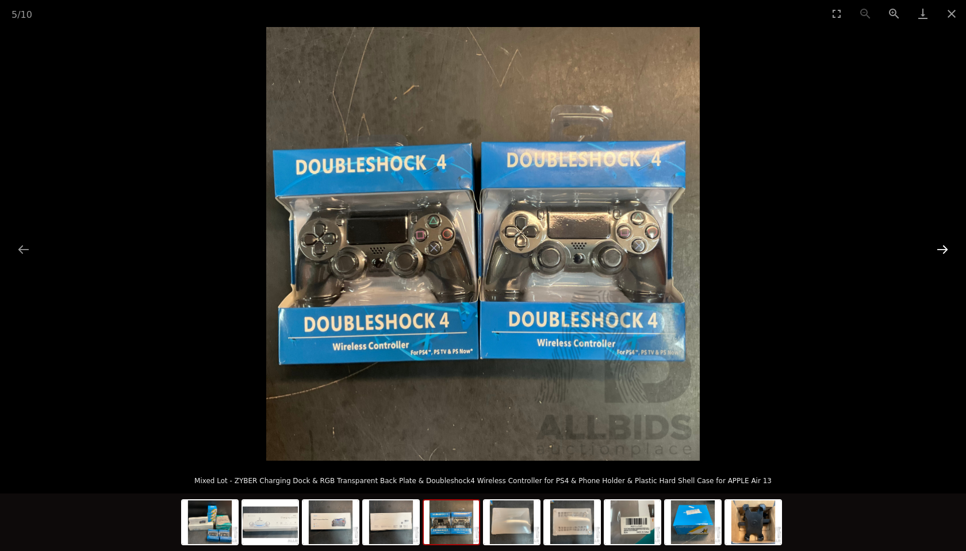
click at [942, 249] on button "Next slide" at bounding box center [942, 249] width 24 height 22
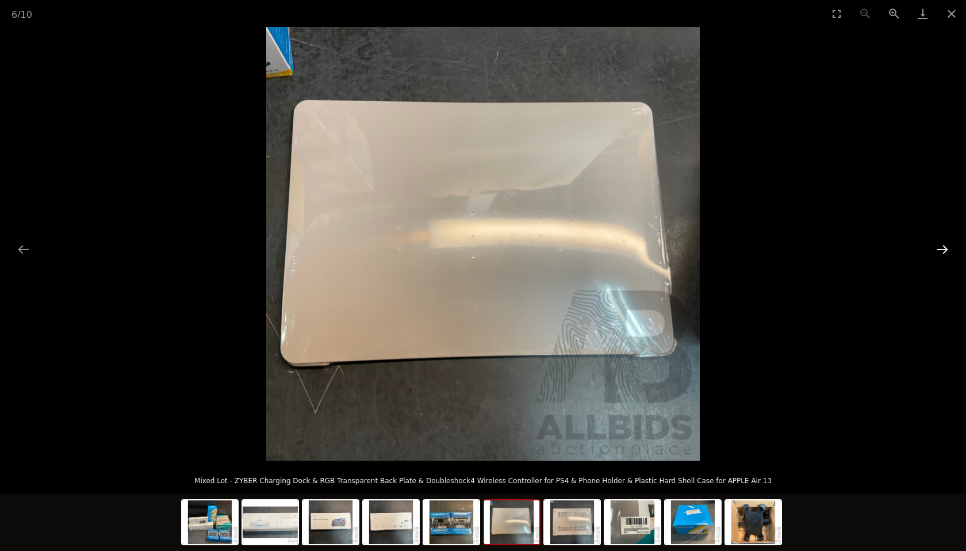
click at [942, 249] on button "Next slide" at bounding box center [942, 249] width 24 height 22
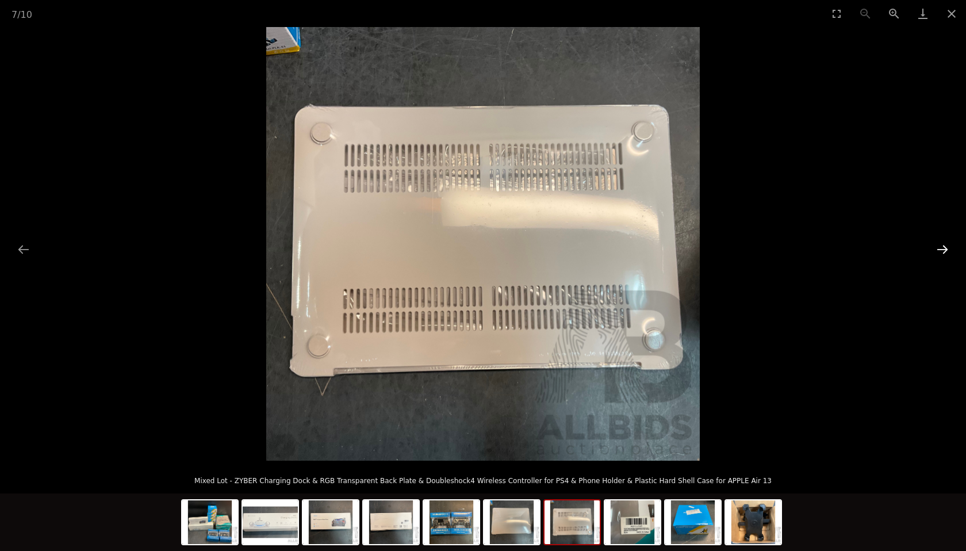
click at [942, 249] on button "Next slide" at bounding box center [942, 249] width 24 height 22
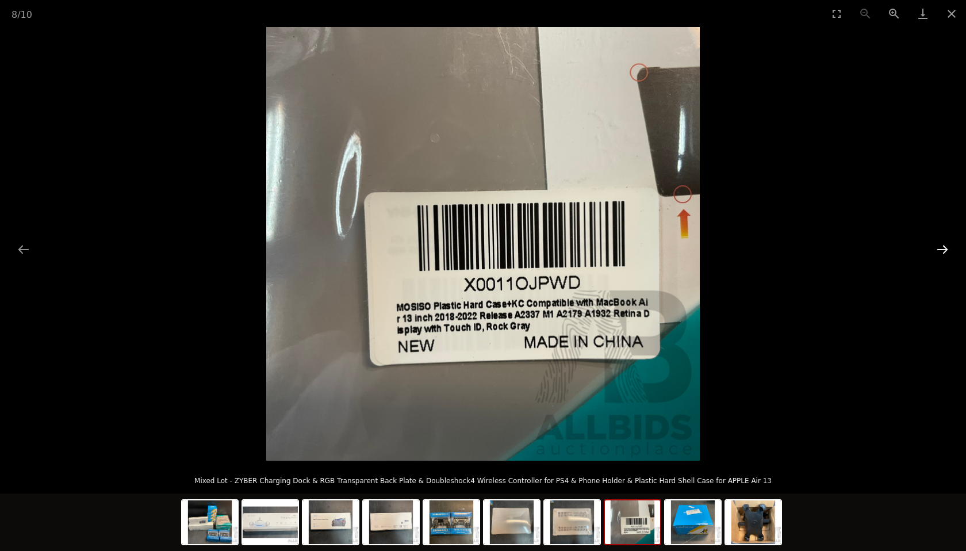
click at [942, 249] on button "Next slide" at bounding box center [942, 249] width 24 height 22
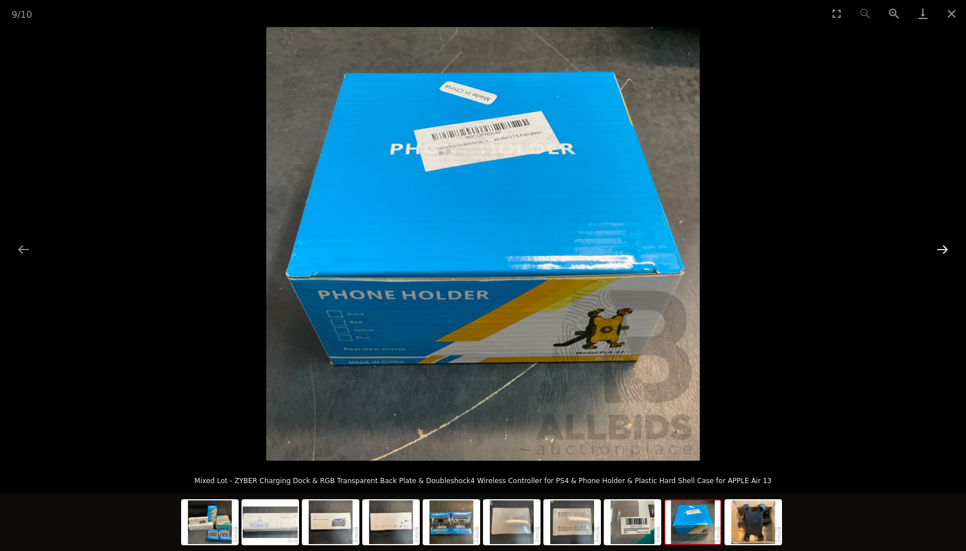
click at [942, 249] on button "Next slide" at bounding box center [942, 249] width 24 height 22
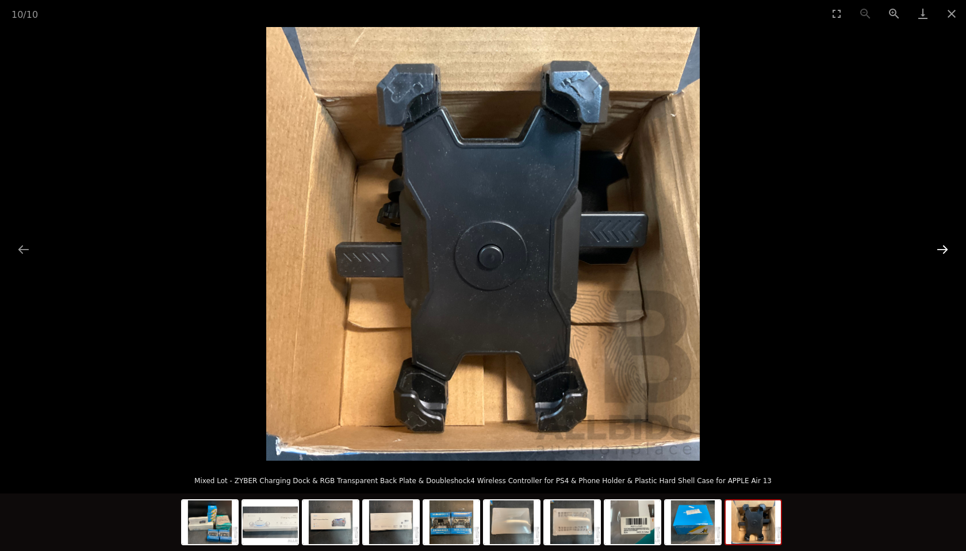
click at [942, 249] on button "Next slide" at bounding box center [942, 249] width 24 height 22
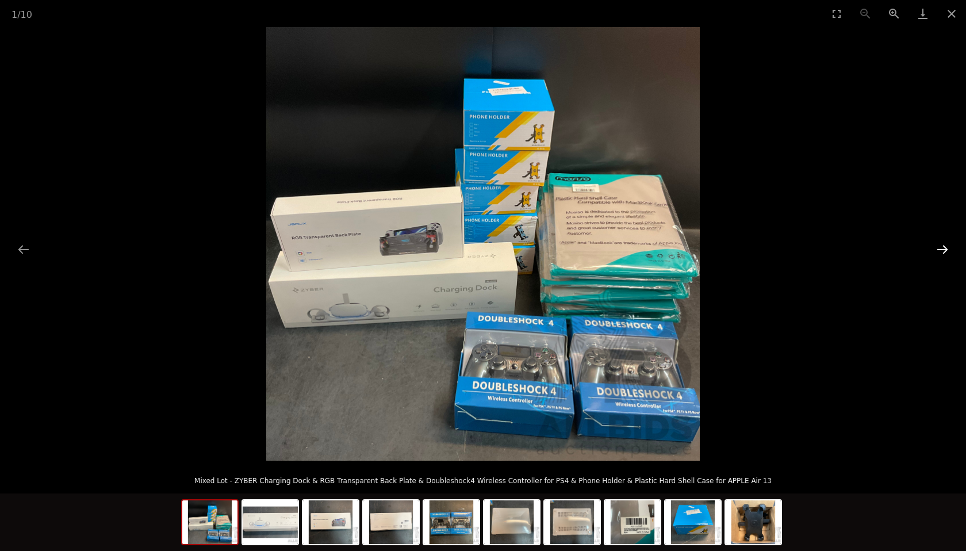
click at [942, 249] on button "Next slide" at bounding box center [942, 249] width 24 height 22
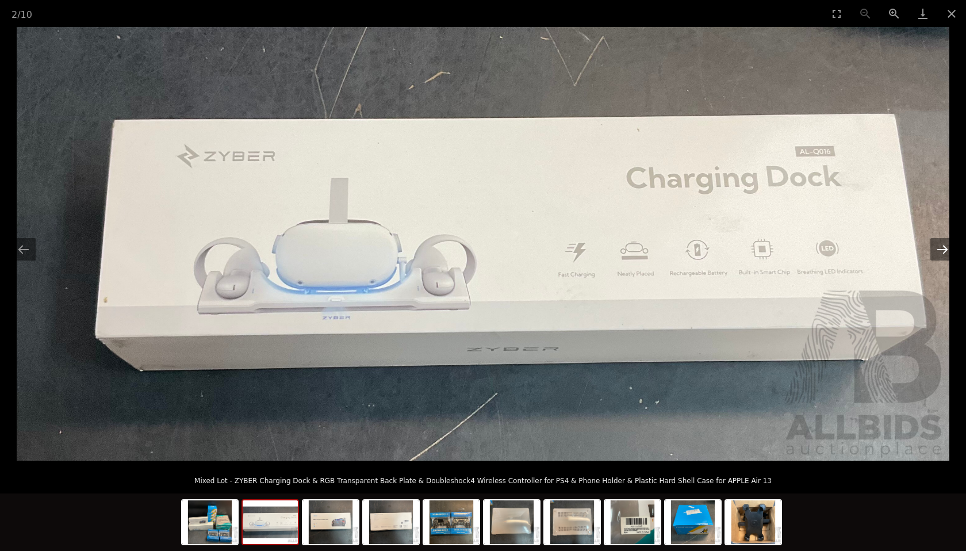
click at [942, 249] on button "Next slide" at bounding box center [942, 249] width 24 height 22
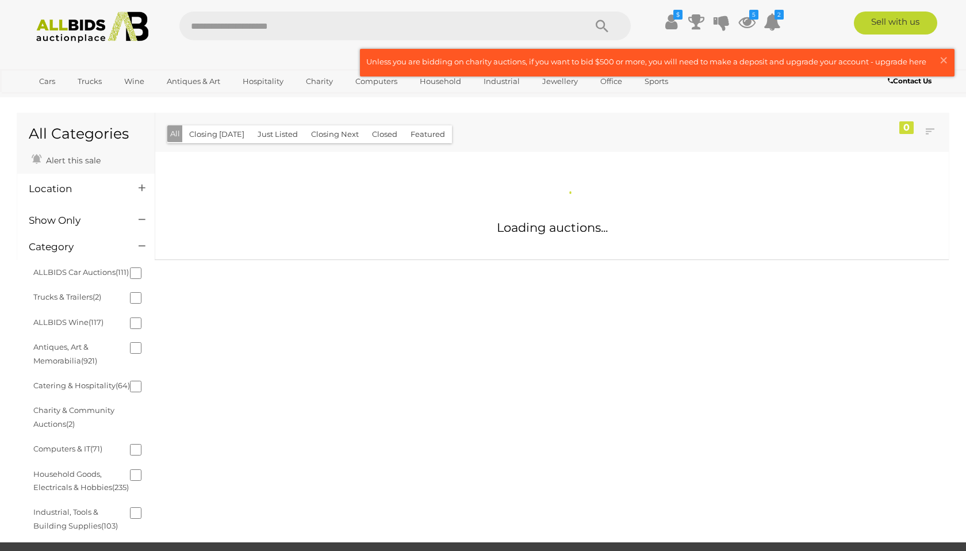
scroll to position [520, 0]
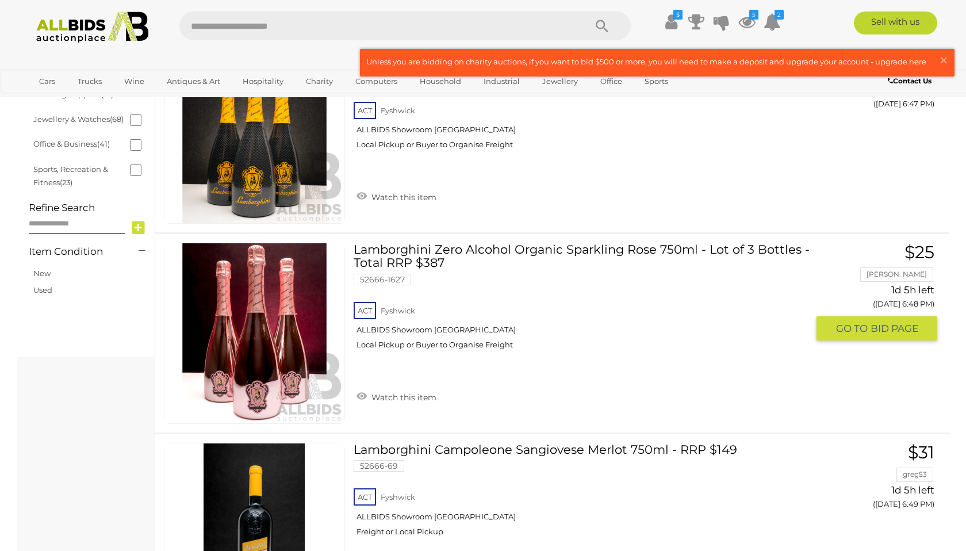
scroll to position [595, 0]
